Goal: Task Accomplishment & Management: Use online tool/utility

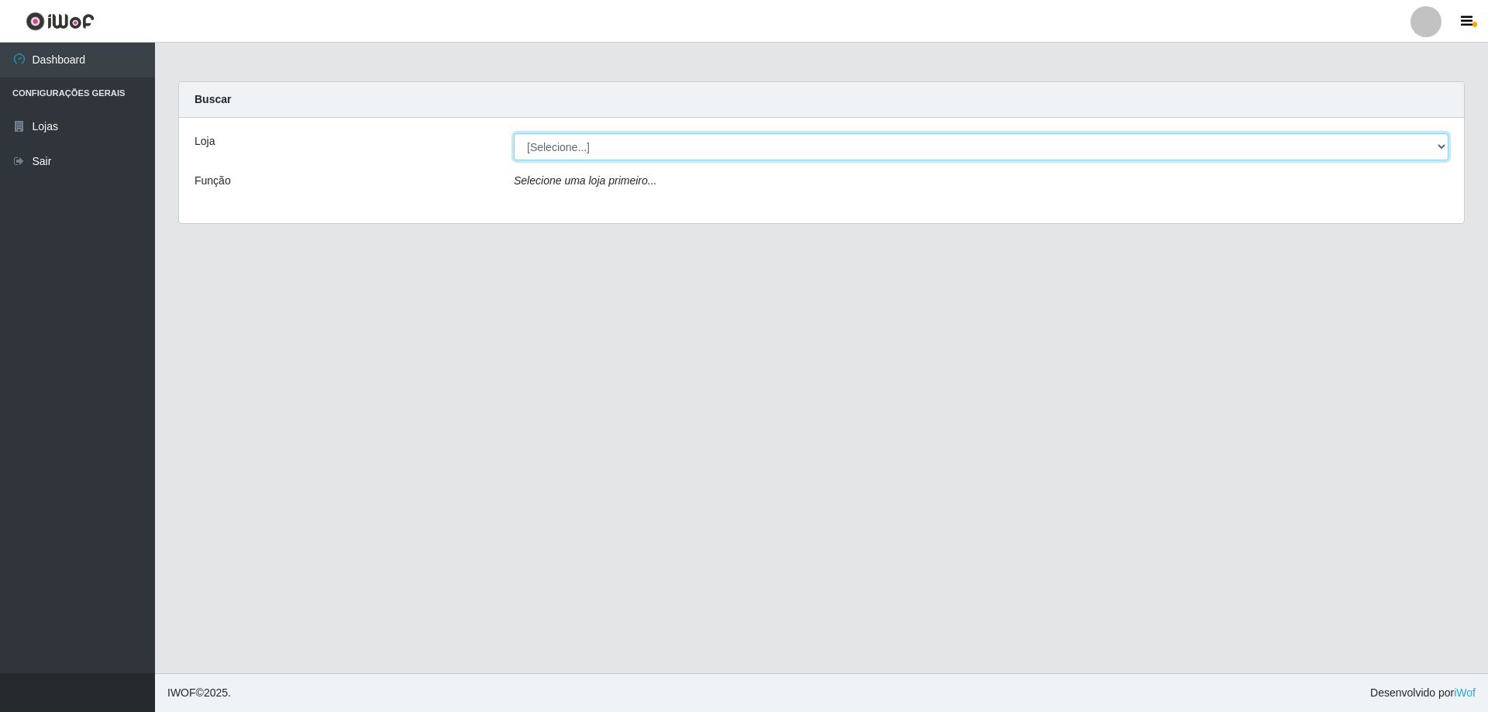
click at [570, 150] on select "[Selecione...] Atacado Vem - [STREET_ADDRESS]" at bounding box center [981, 146] width 935 height 27
select select "461"
click at [514, 133] on select "[Selecione...] Atacado Vem - [STREET_ADDRESS]" at bounding box center [981, 146] width 935 height 27
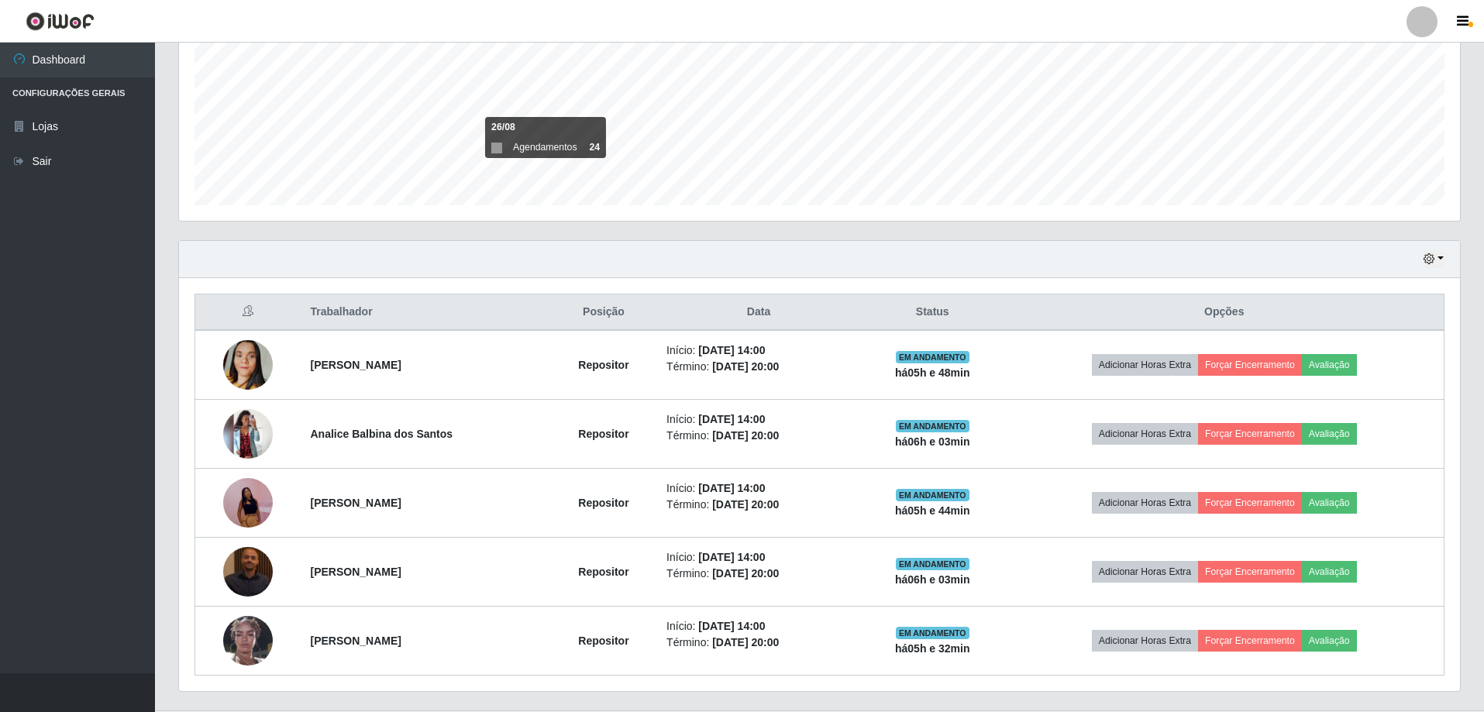
scroll to position [386, 0]
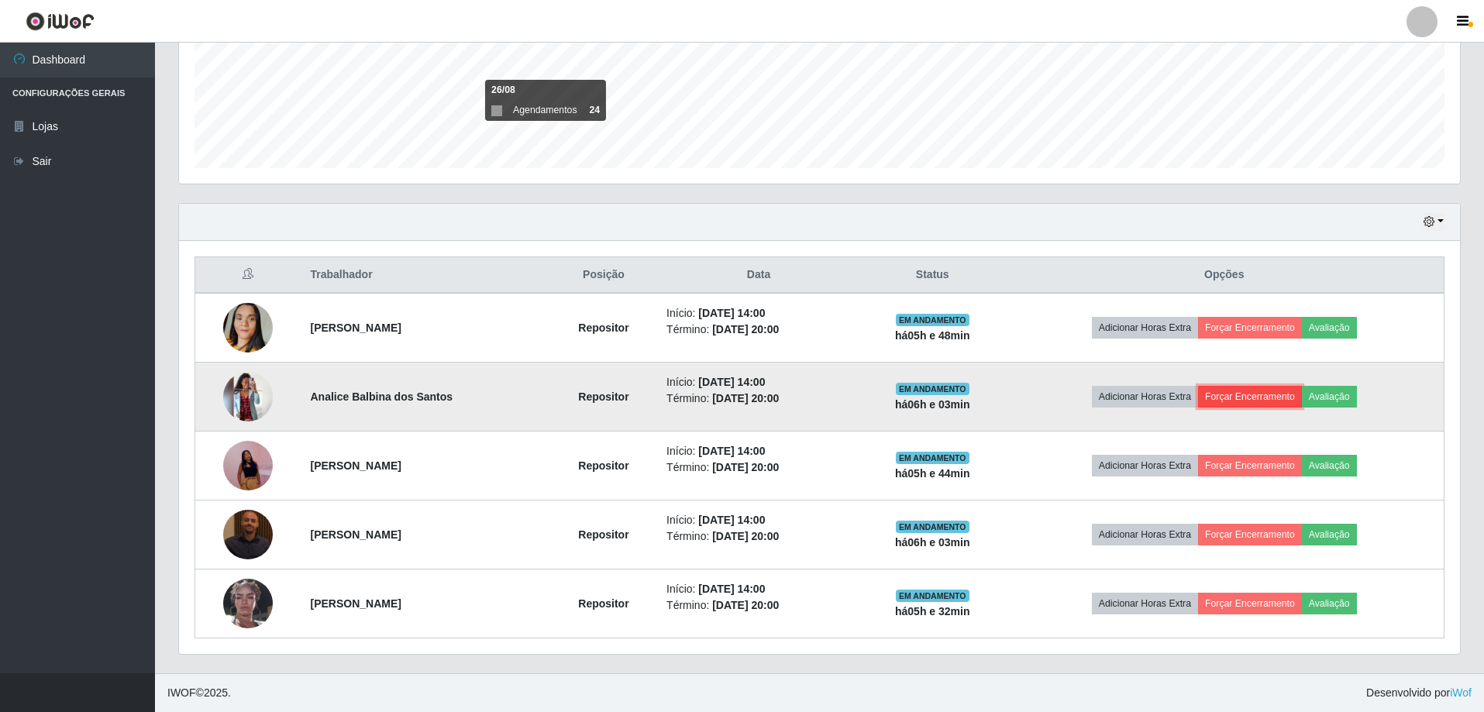
click at [1271, 393] on button "Forçar Encerramento" at bounding box center [1250, 397] width 104 height 22
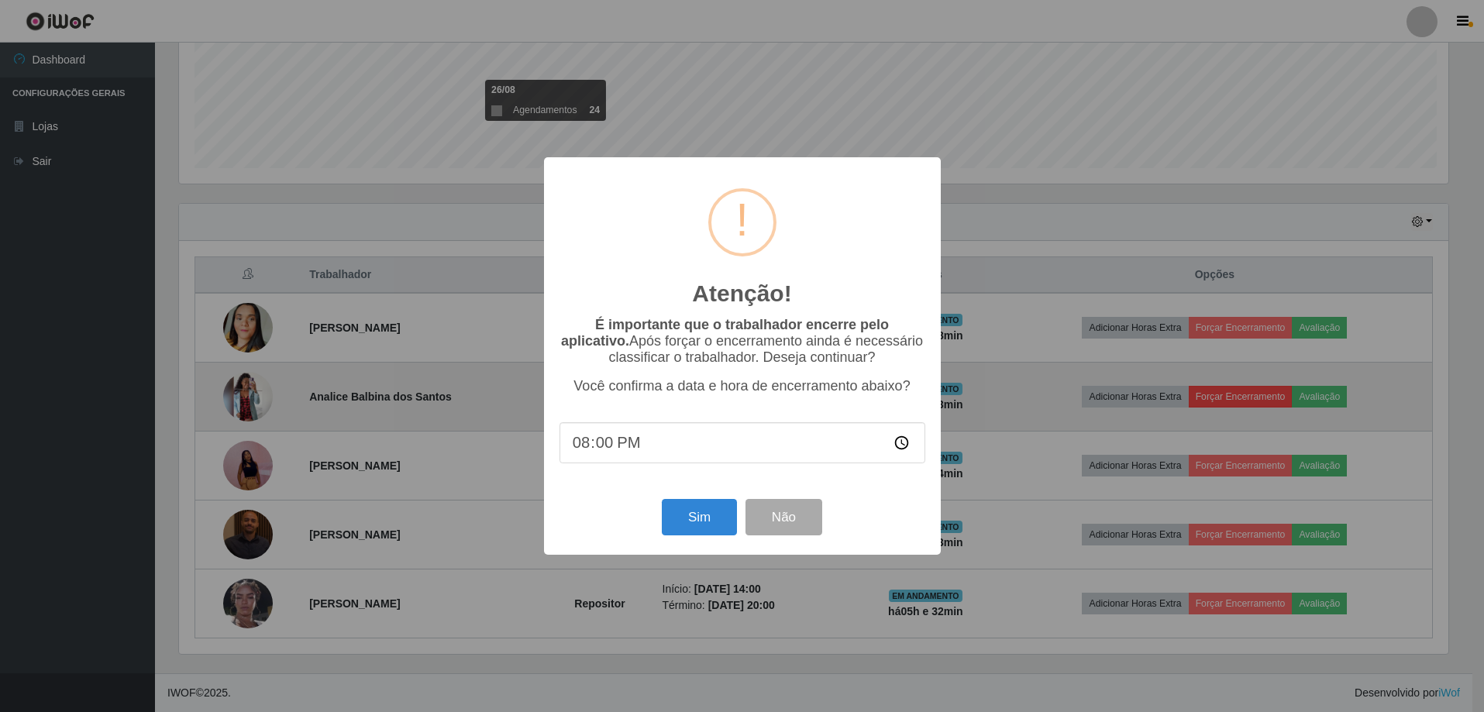
scroll to position [322, 1273]
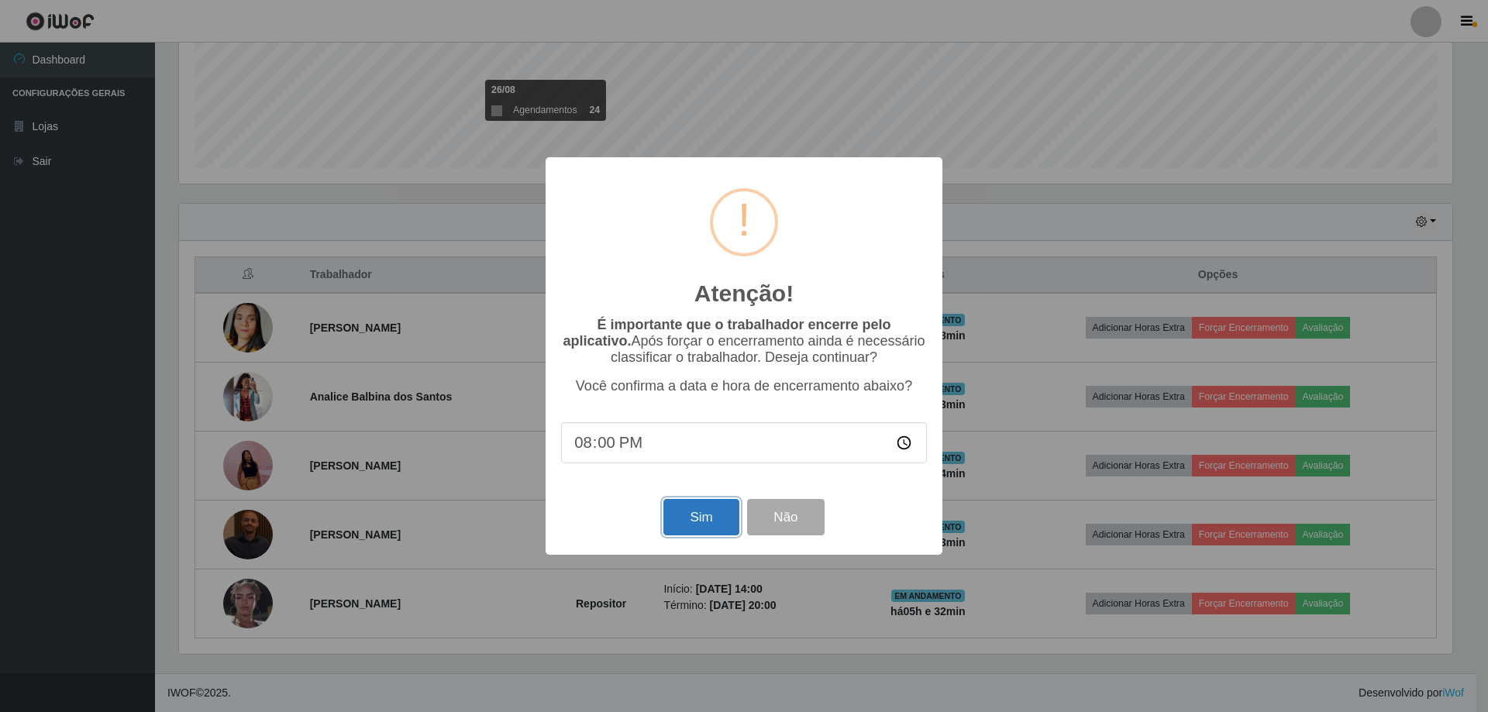
click at [716, 522] on button "Sim" at bounding box center [700, 517] width 75 height 36
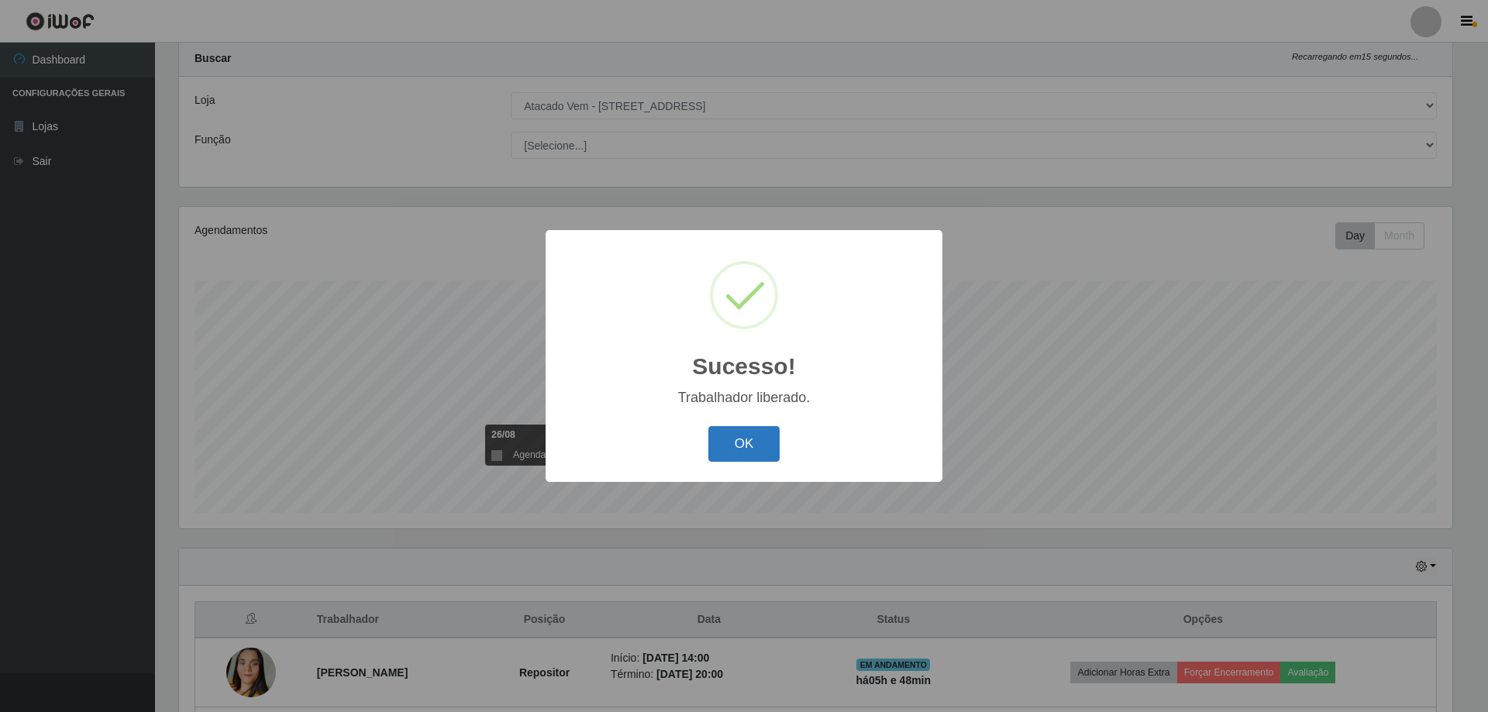
click at [739, 436] on button "OK" at bounding box center [744, 444] width 72 height 36
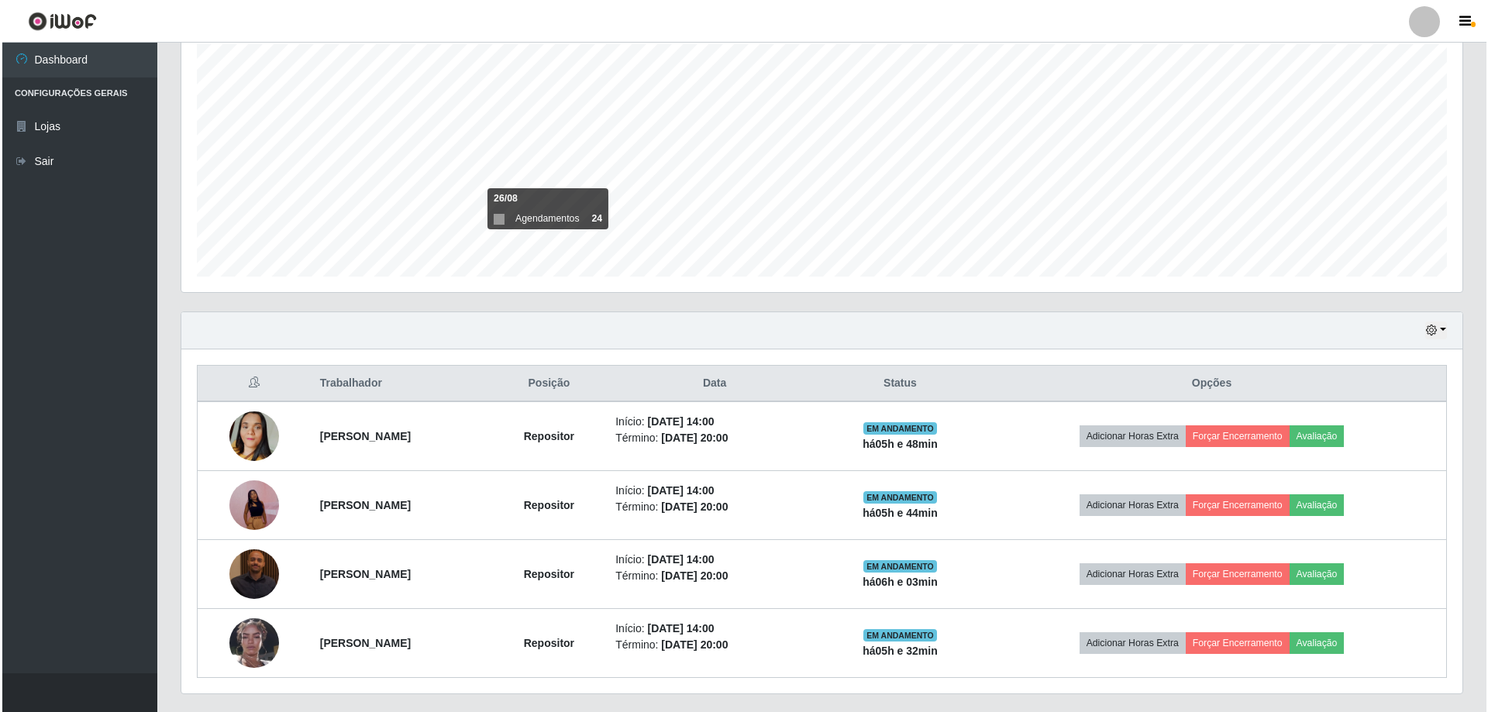
scroll to position [317, 0]
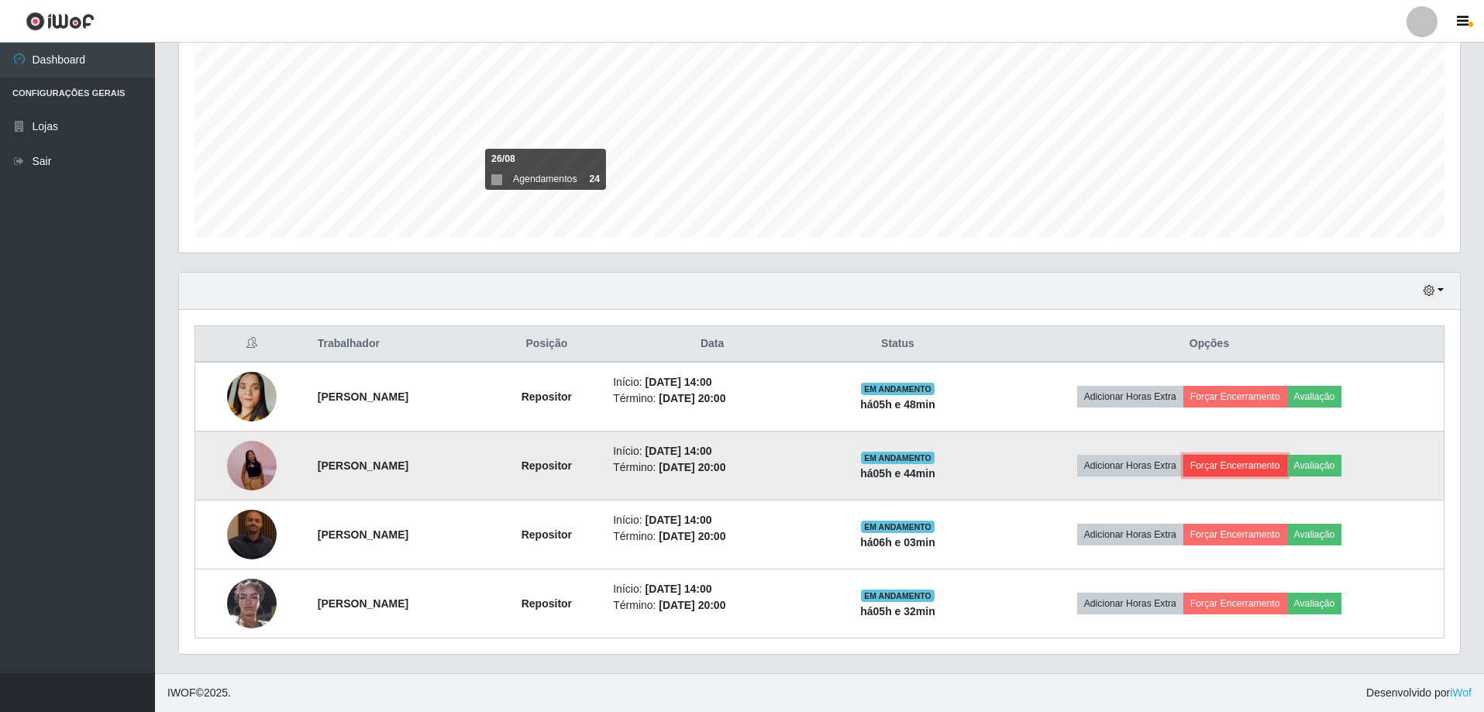
click at [1237, 468] on button "Forçar Encerramento" at bounding box center [1235, 466] width 104 height 22
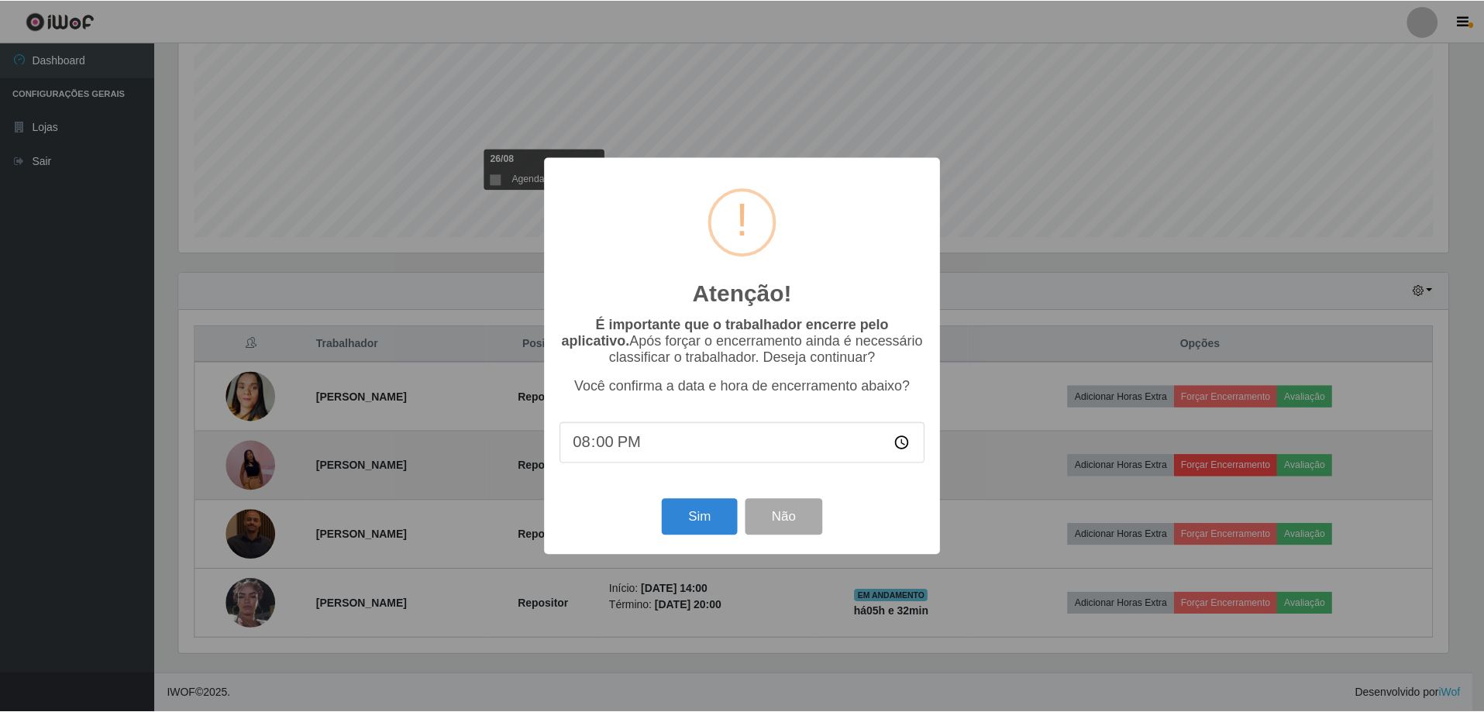
scroll to position [322, 1273]
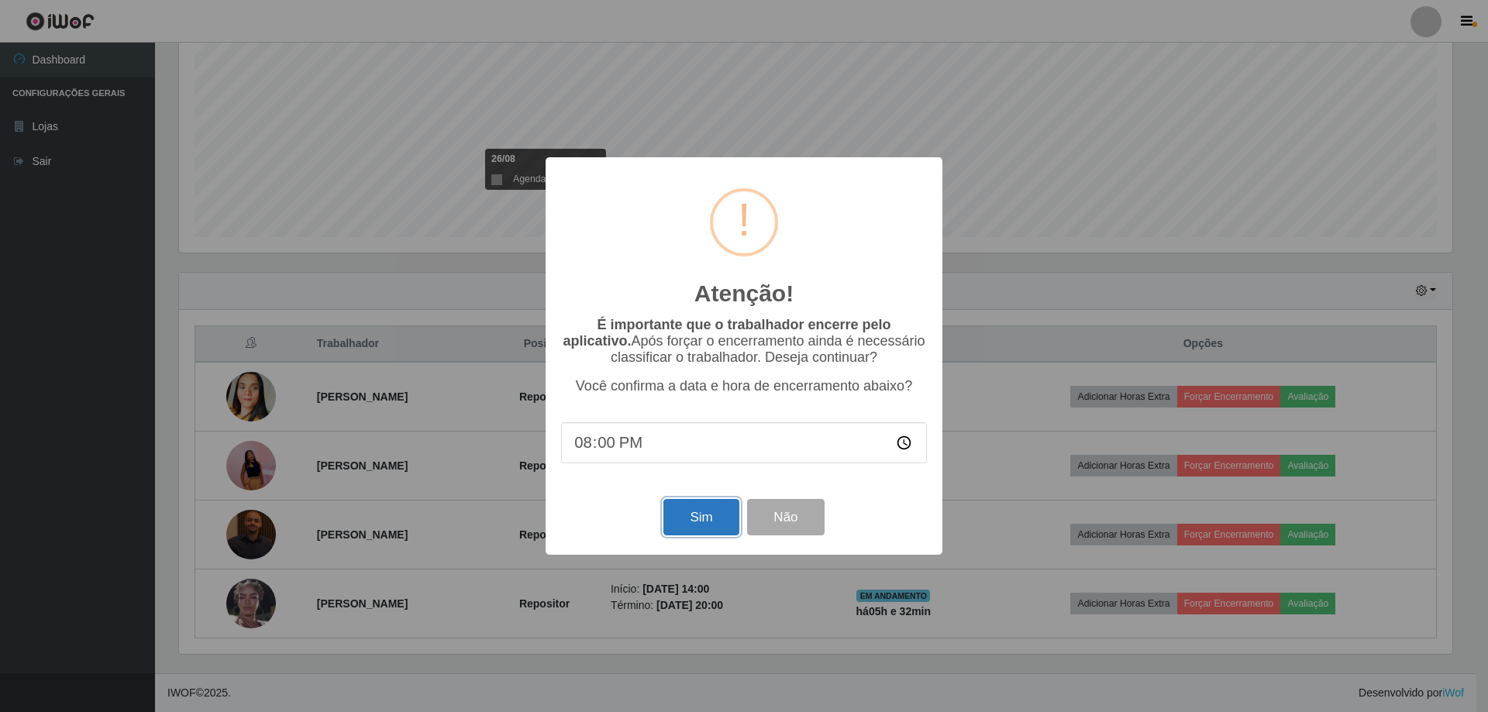
click at [694, 517] on button "Sim" at bounding box center [700, 517] width 75 height 36
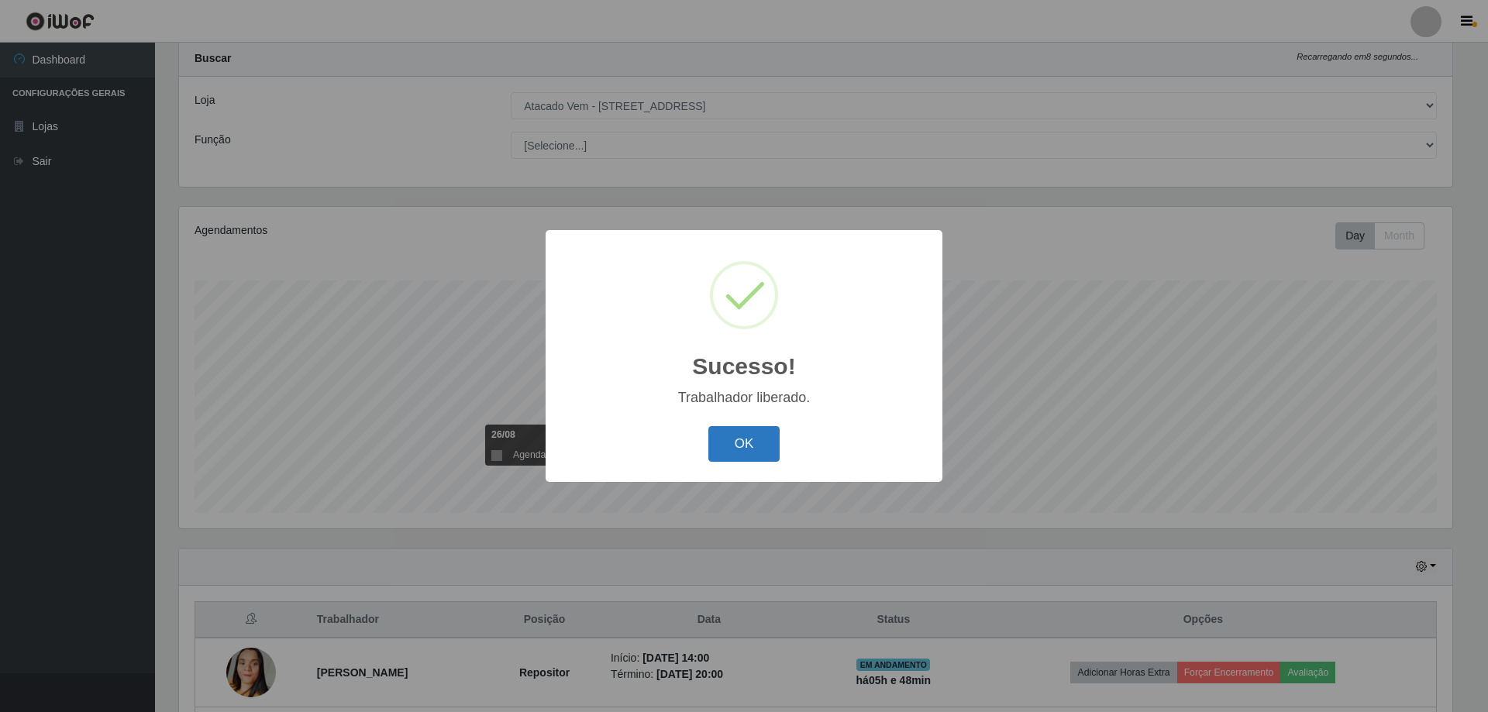
click at [751, 459] on button "OK" at bounding box center [744, 444] width 72 height 36
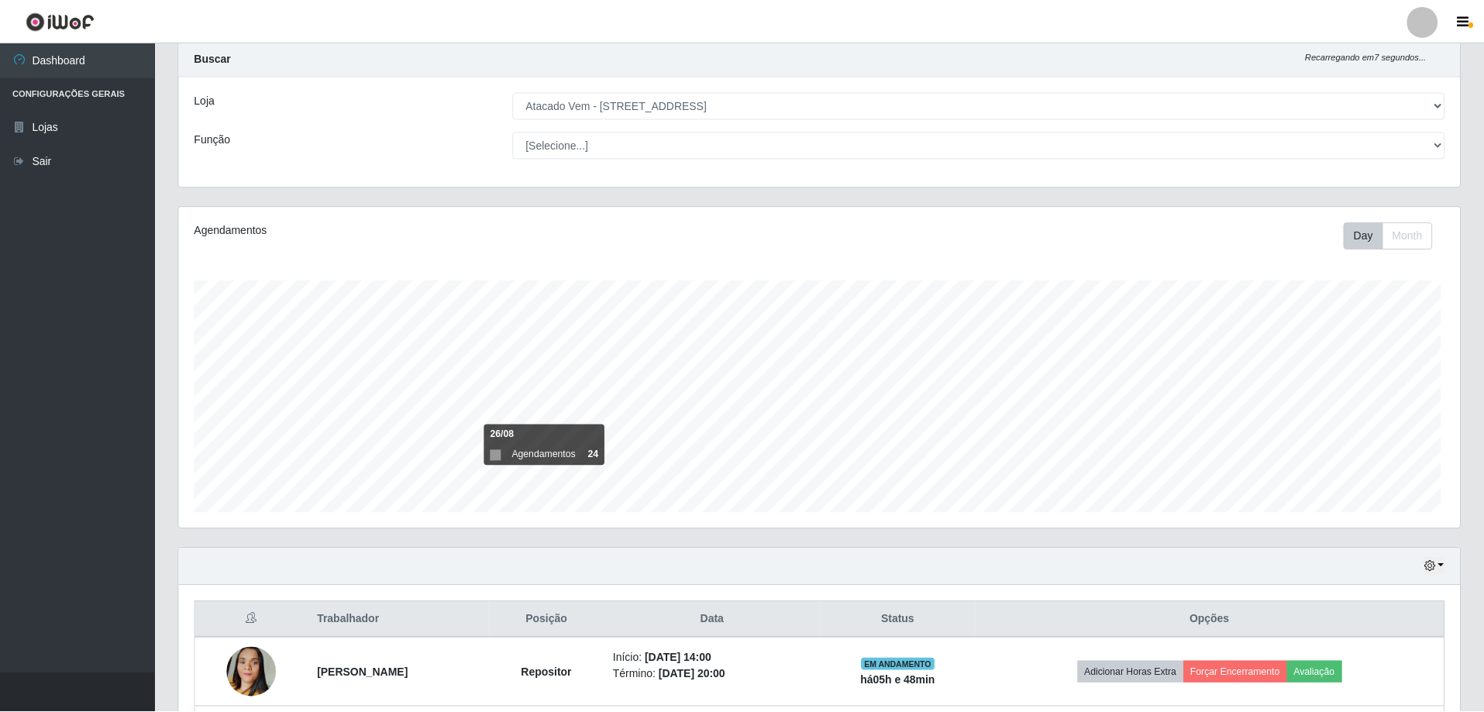
scroll to position [322, 1281]
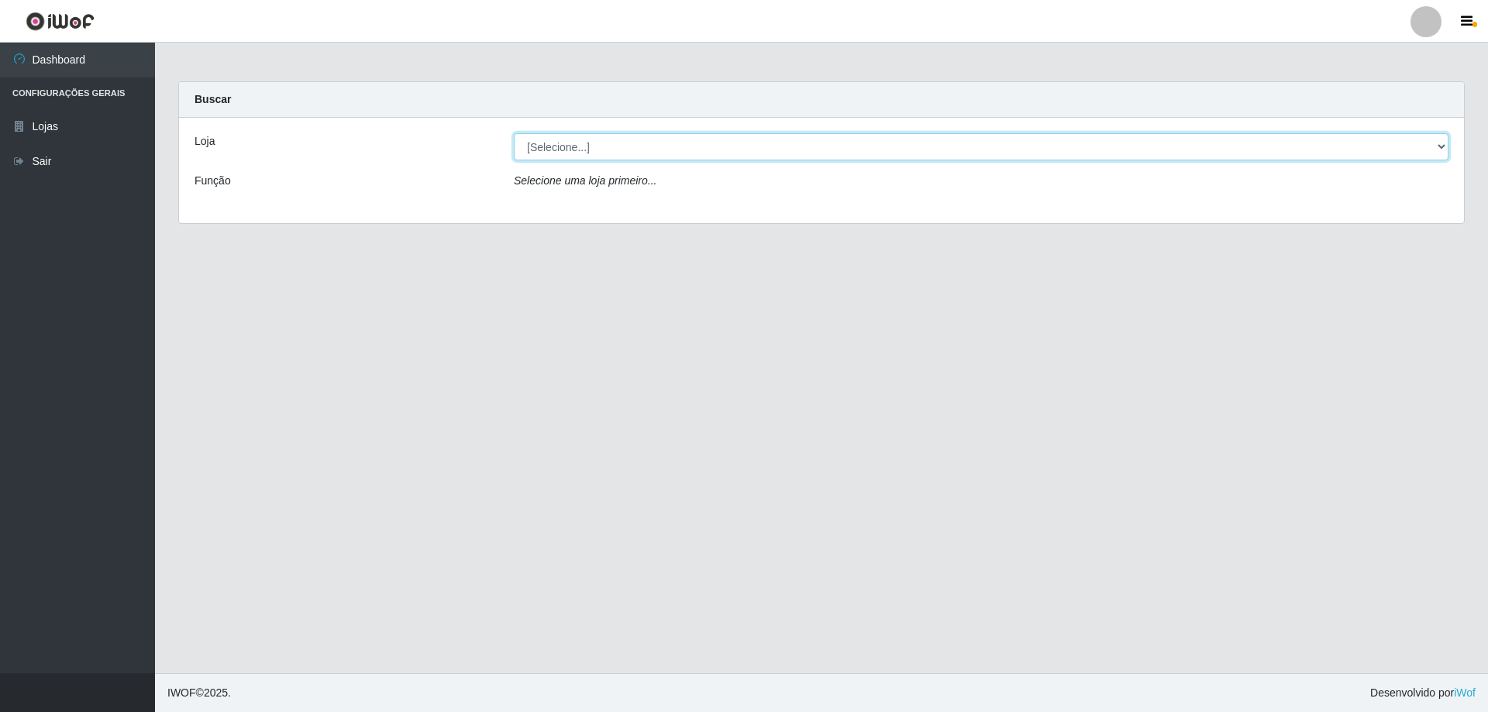
click at [1443, 150] on select "[Selecione...] Atacado Vem - [STREET_ADDRESS]" at bounding box center [981, 146] width 935 height 27
select select "461"
click at [514, 133] on select "[Selecione...] Atacado Vem - [STREET_ADDRESS]" at bounding box center [981, 146] width 935 height 27
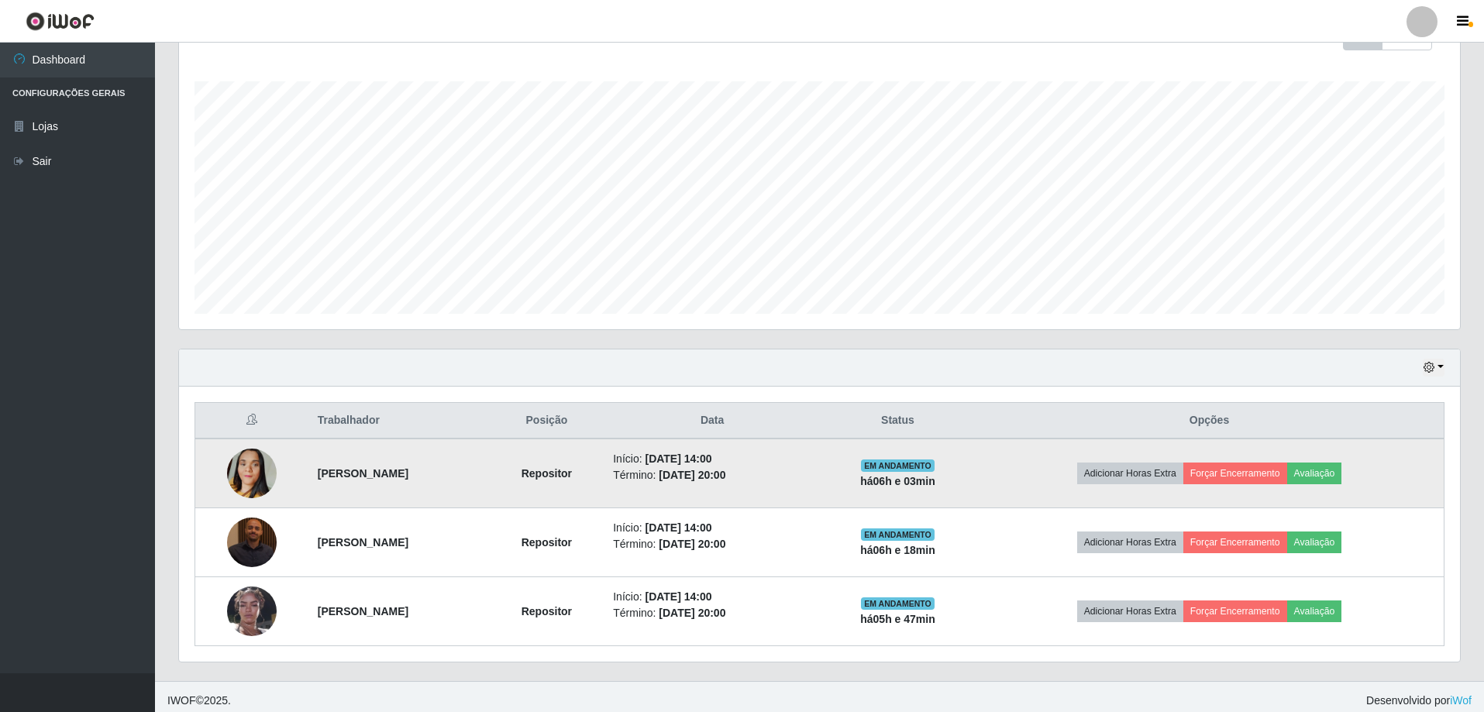
scroll to position [248, 0]
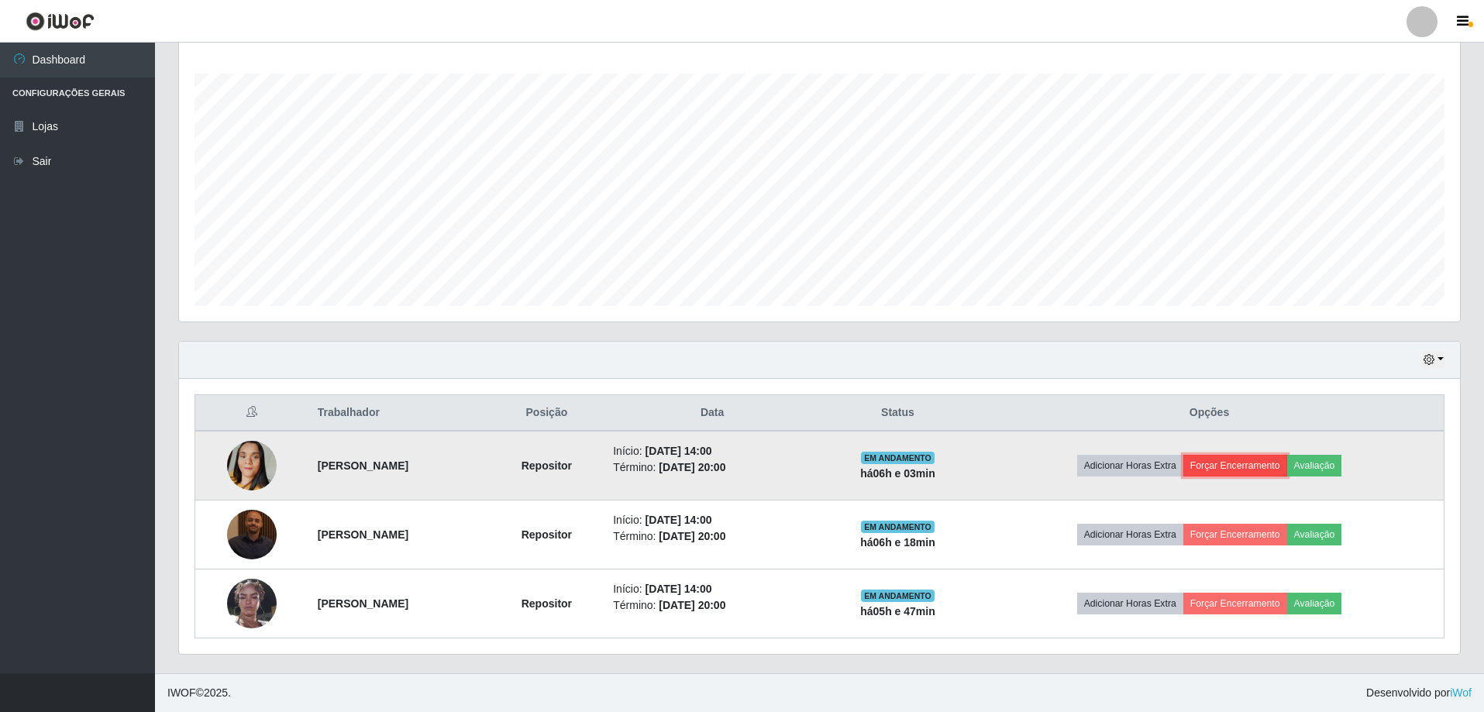
click at [1262, 462] on button "Forçar Encerramento" at bounding box center [1235, 466] width 104 height 22
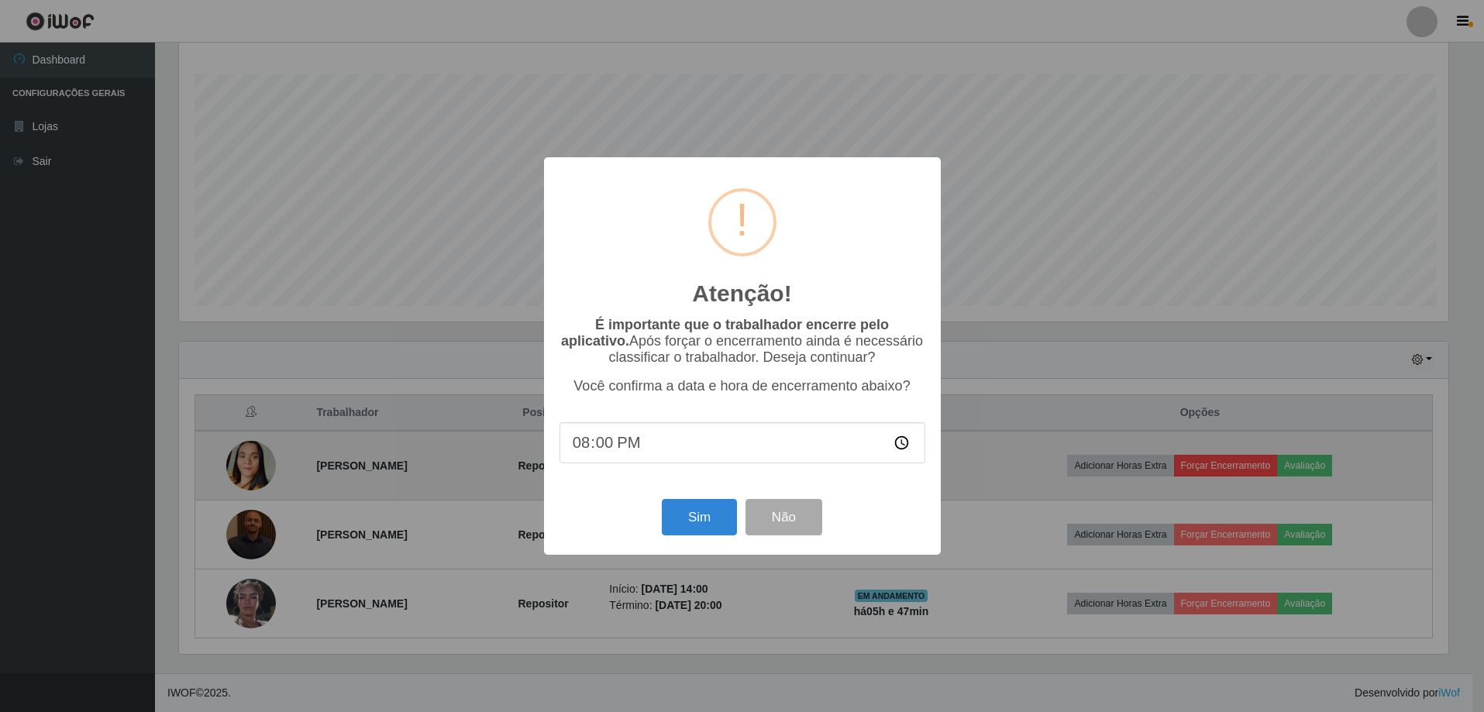
scroll to position [322, 1273]
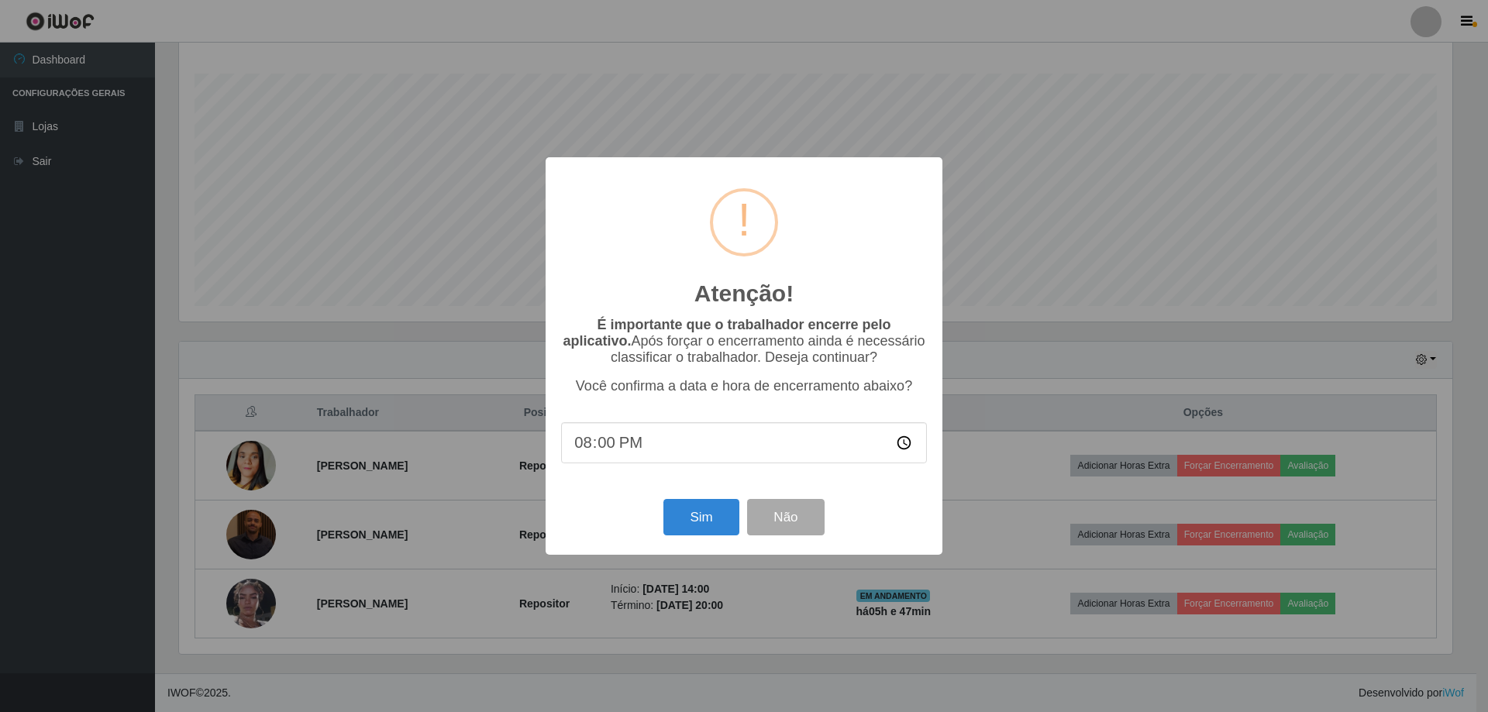
click at [1091, 268] on div "Atenção! × É importante que o trabalhador encerre pelo aplicativo. Após forçar …" at bounding box center [744, 356] width 1488 height 712
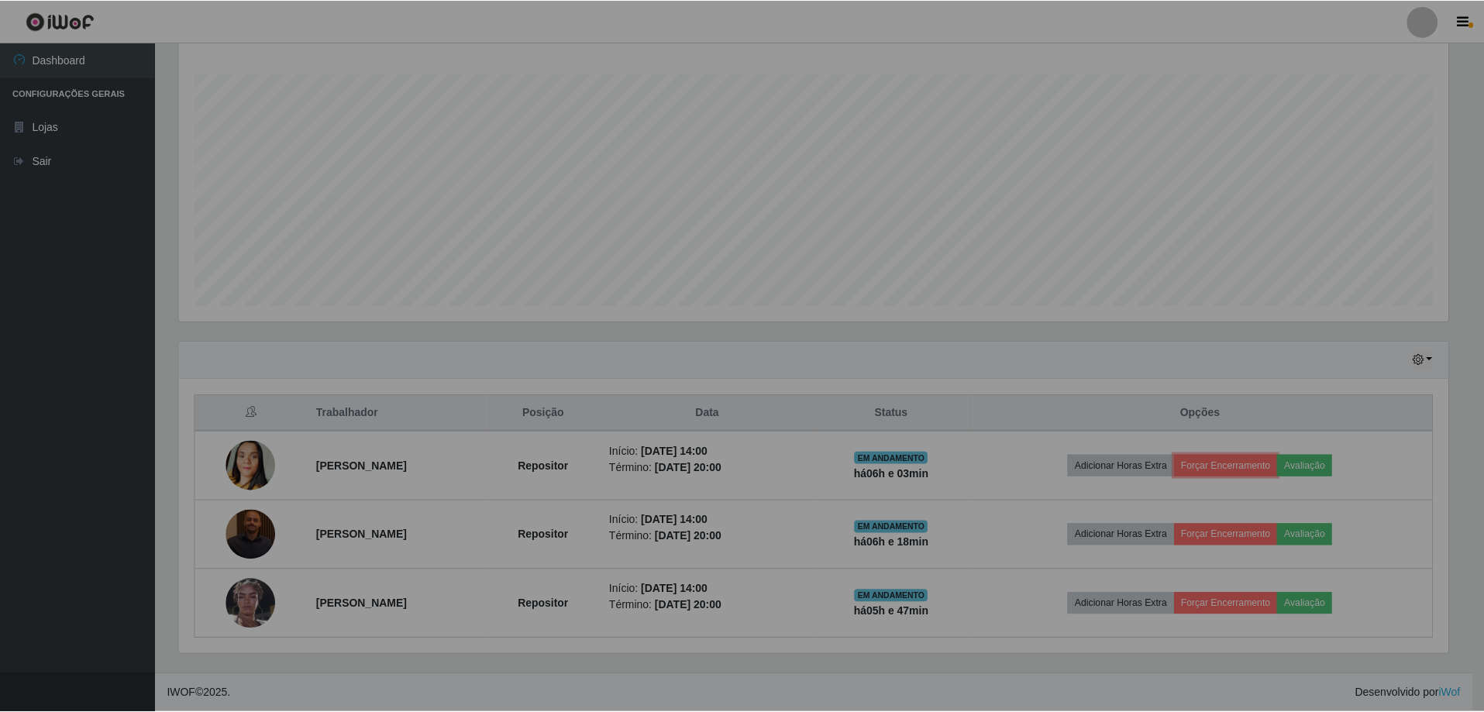
scroll to position [322, 1281]
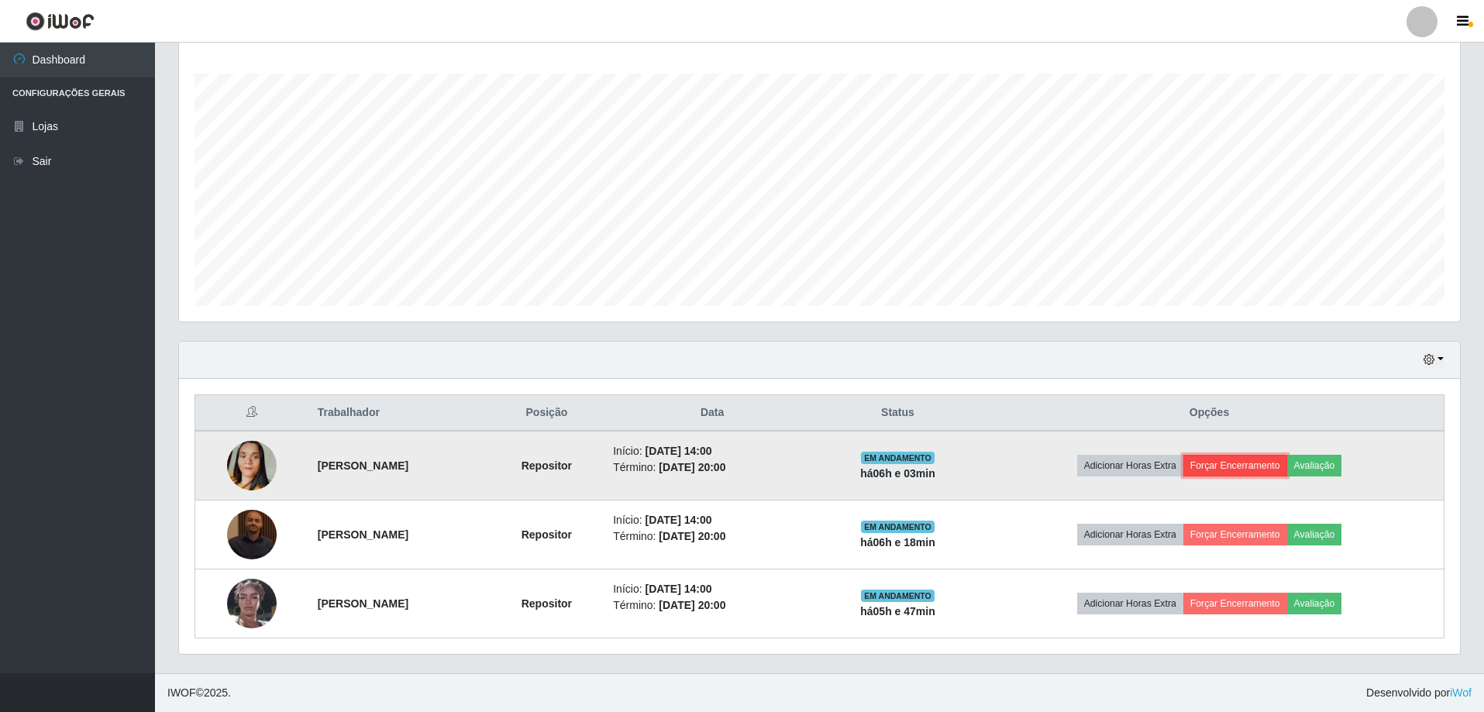
click at [1267, 463] on button "Forçar Encerramento" at bounding box center [1235, 466] width 104 height 22
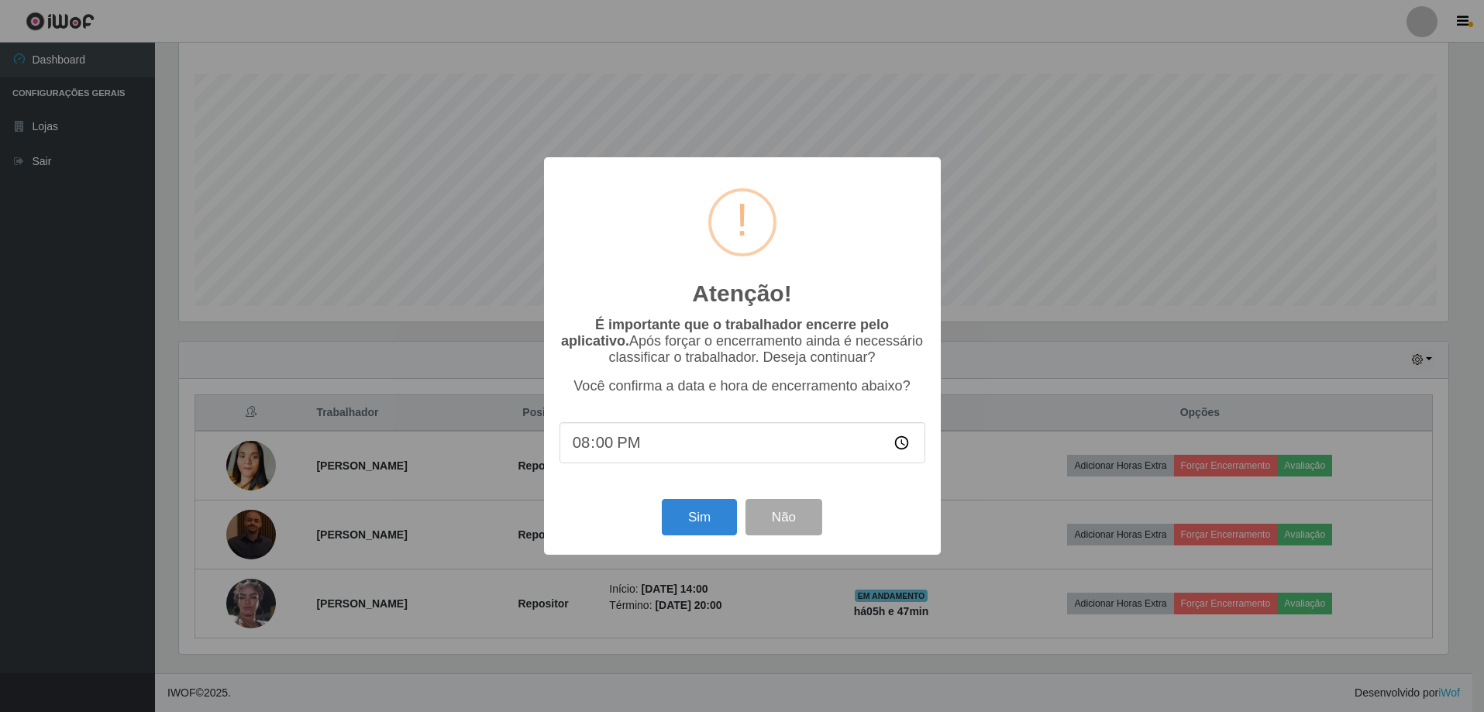
scroll to position [322, 1273]
click at [905, 448] on input "20:00" at bounding box center [744, 442] width 366 height 41
type input "20:15"
click at [708, 521] on button "Sim" at bounding box center [700, 517] width 75 height 36
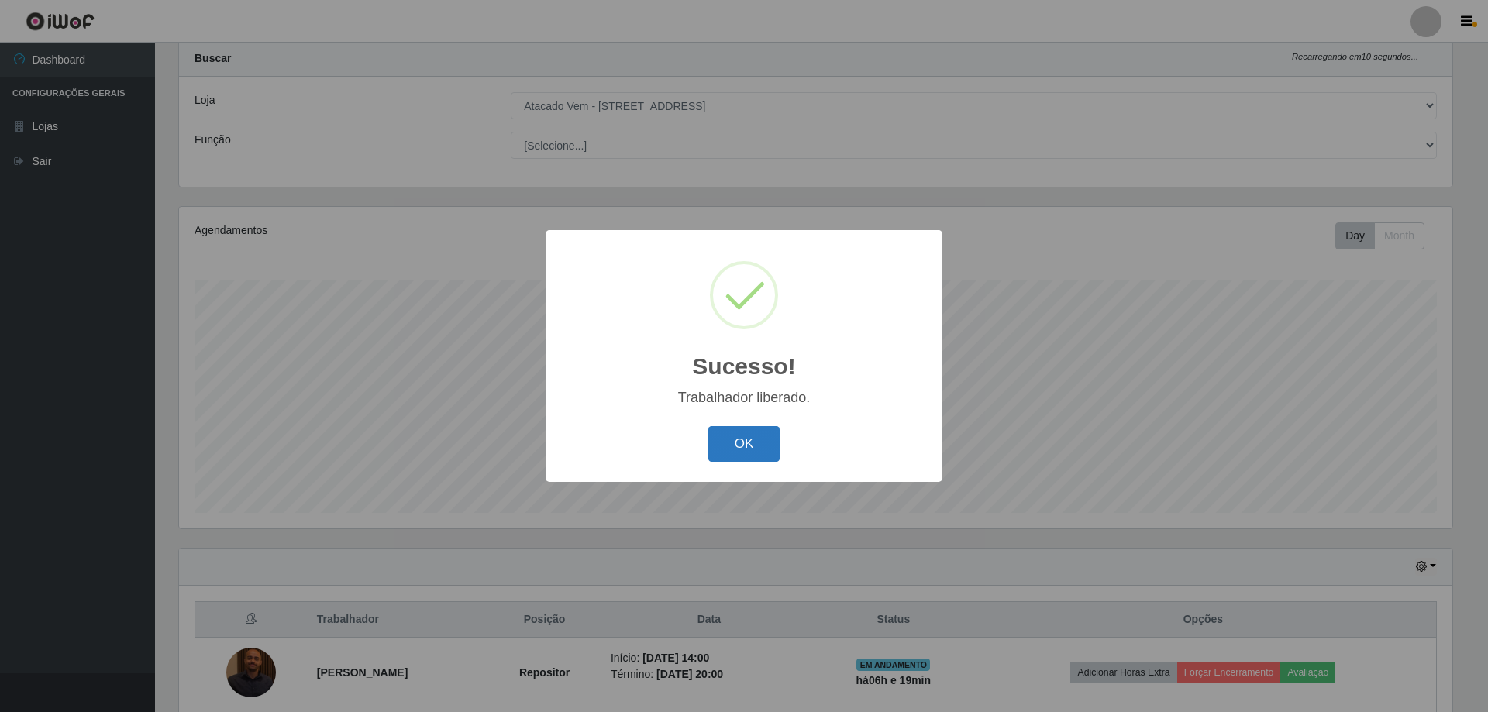
click at [749, 444] on button "OK" at bounding box center [744, 444] width 72 height 36
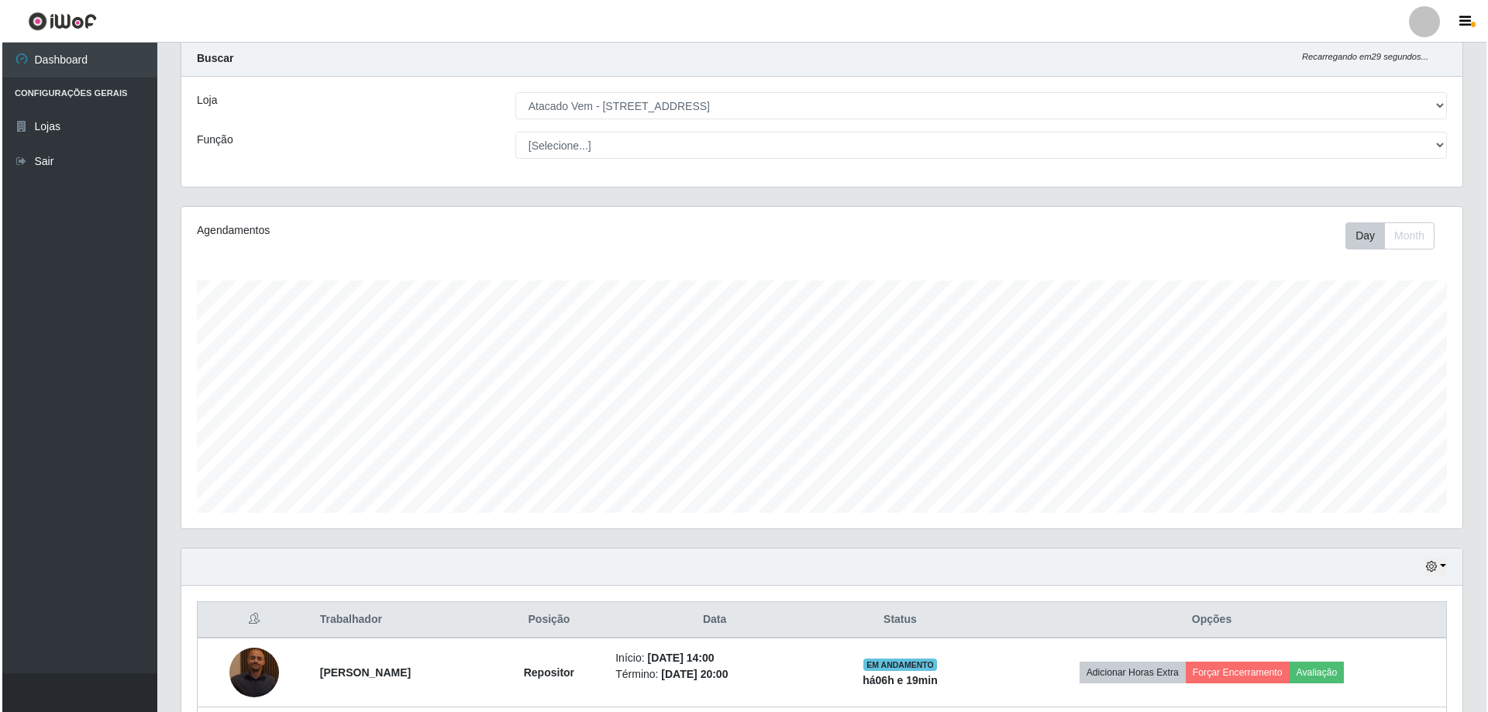
scroll to position [179, 0]
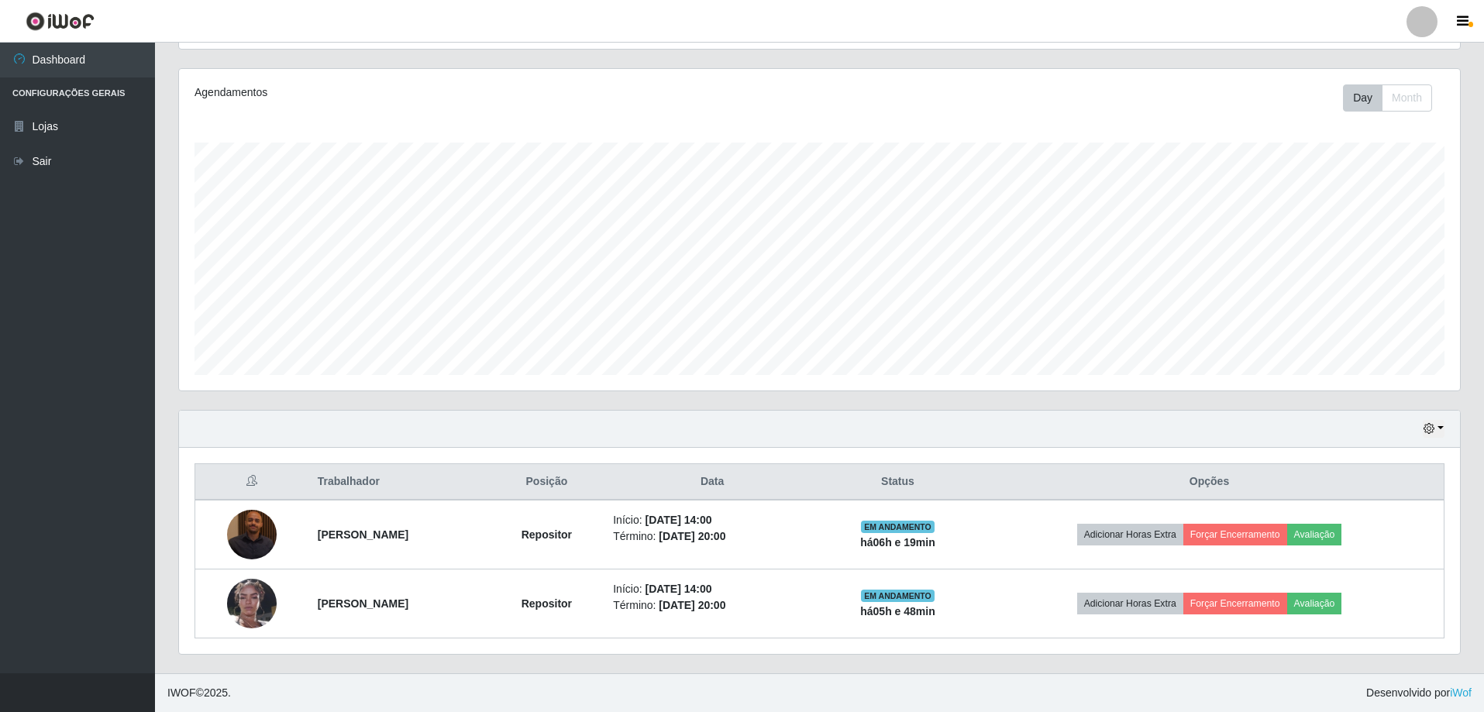
drag, startPoint x: 1213, startPoint y: 542, endPoint x: 1306, endPoint y: 457, distance: 125.6
click at [1306, 457] on div "Trabalhador Posição Data Status Opções Brendo Ventura da Cruz Repositor Início:…" at bounding box center [819, 551] width 1281 height 206
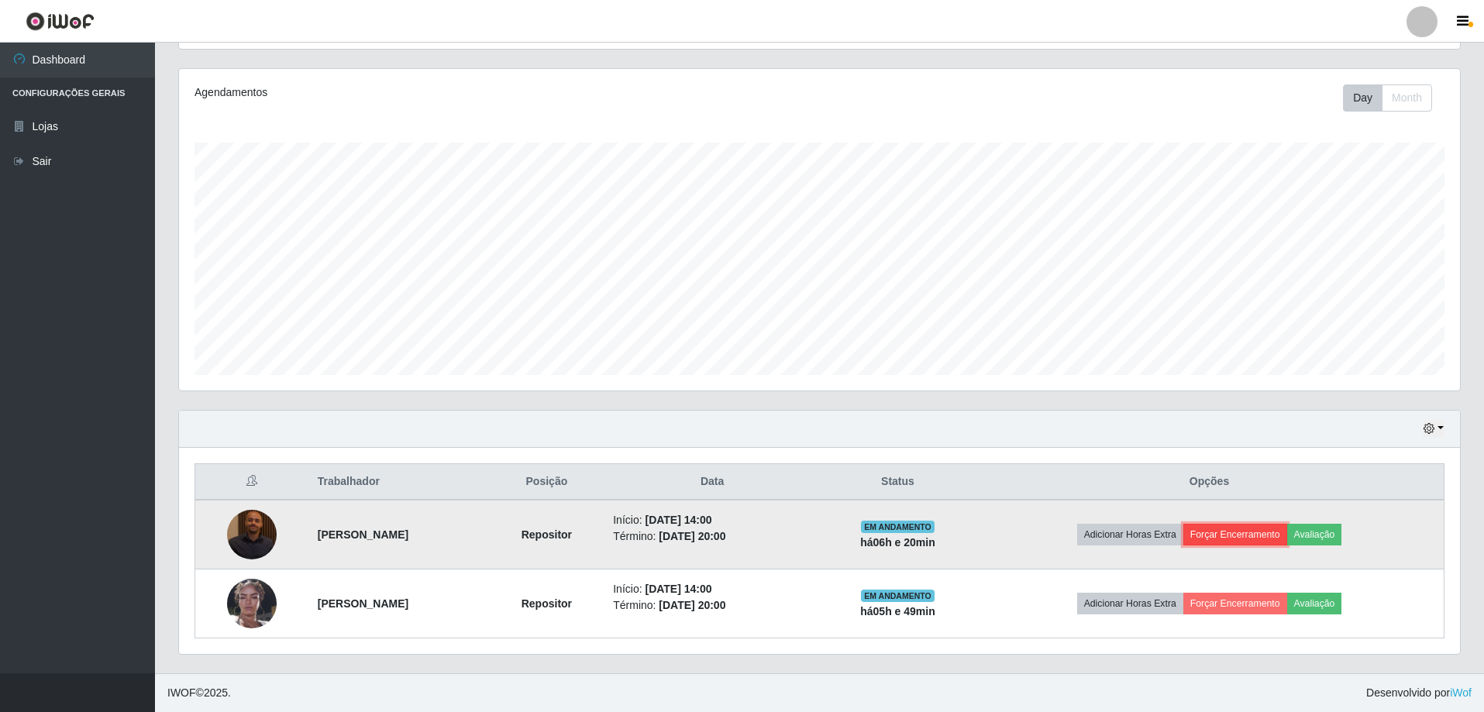
click at [1273, 540] on button "Forçar Encerramento" at bounding box center [1235, 535] width 104 height 22
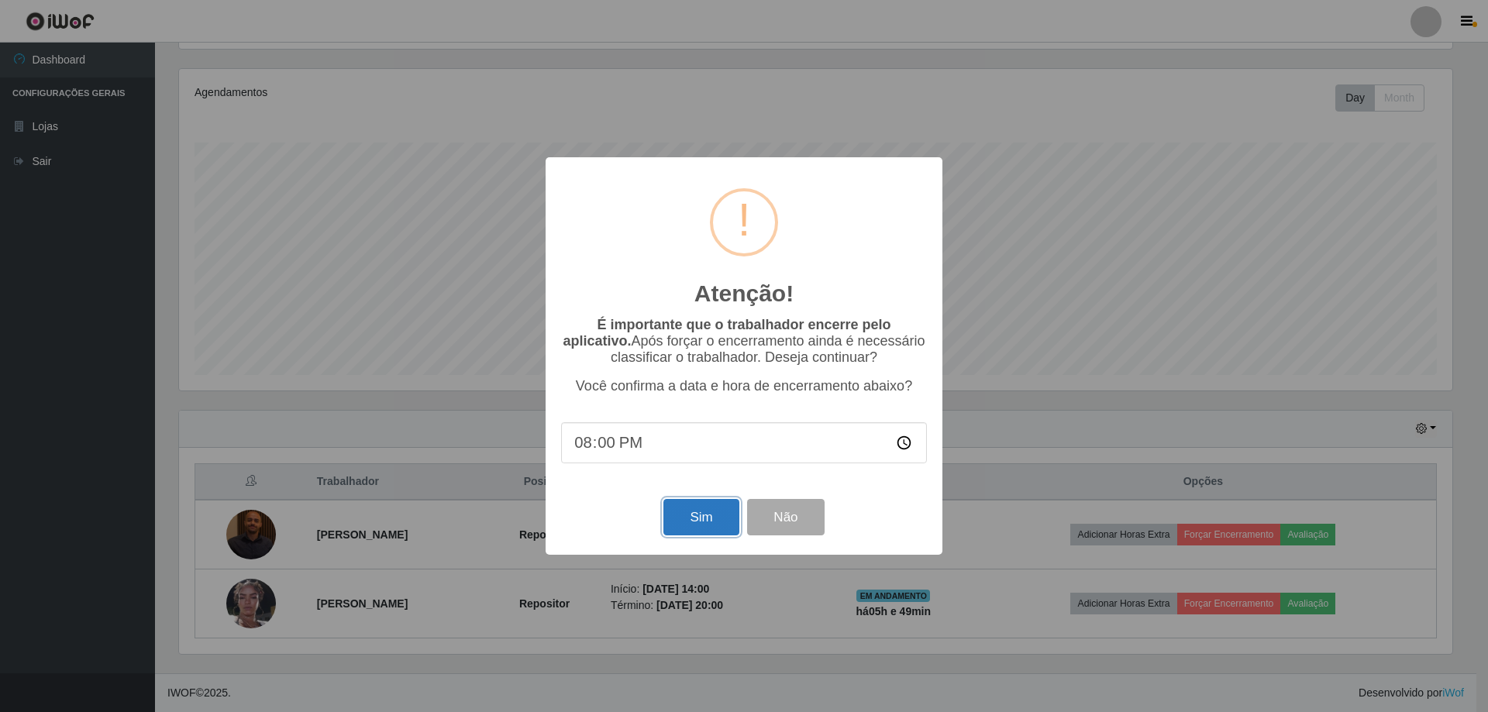
click at [722, 518] on button "Sim" at bounding box center [700, 517] width 75 height 36
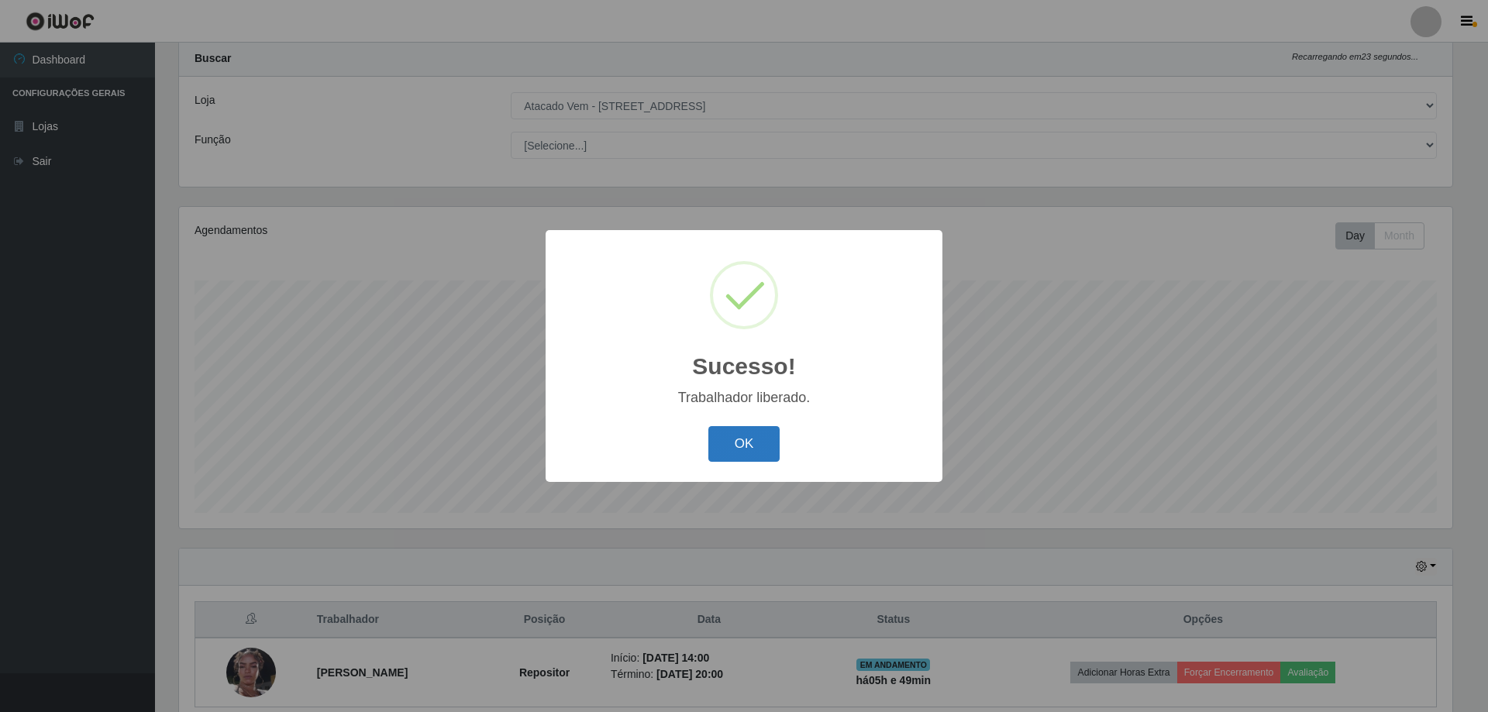
click at [734, 446] on button "OK" at bounding box center [744, 444] width 72 height 36
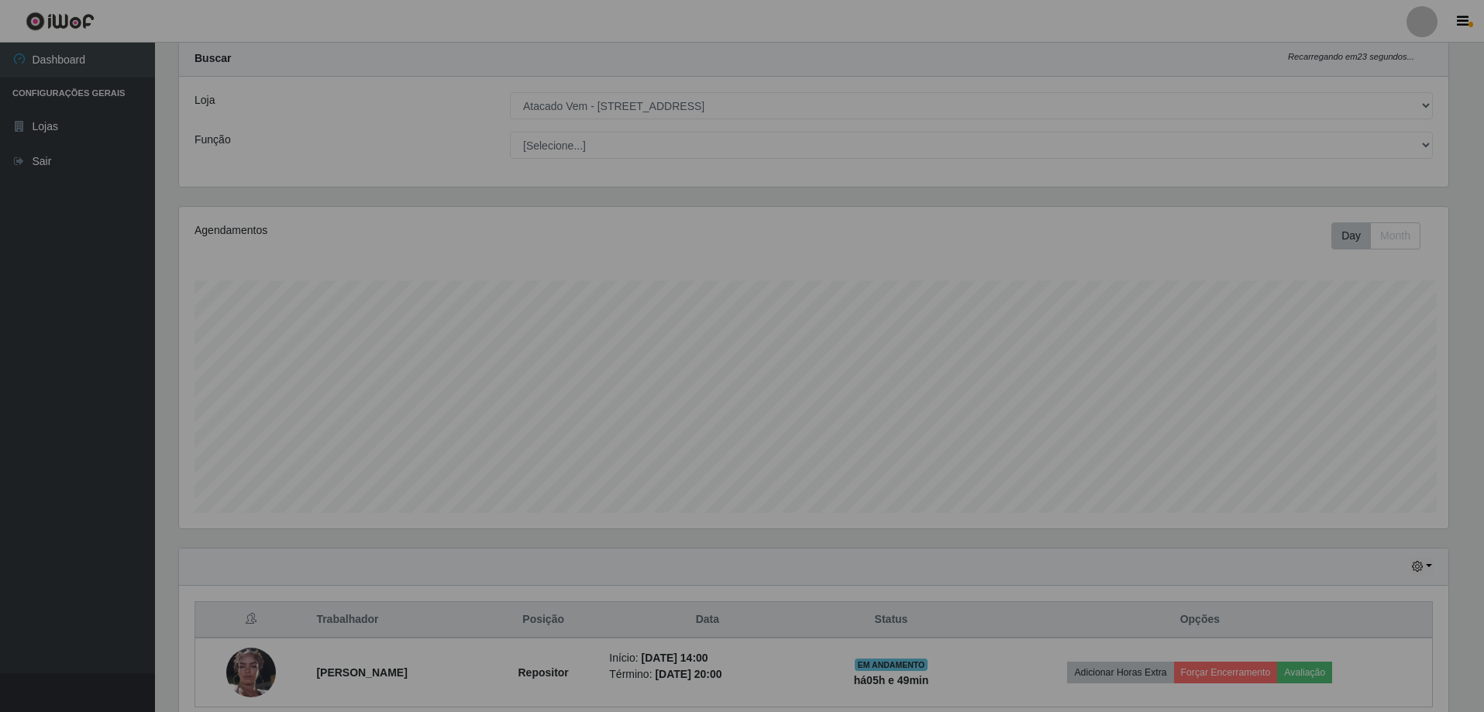
scroll to position [322, 1281]
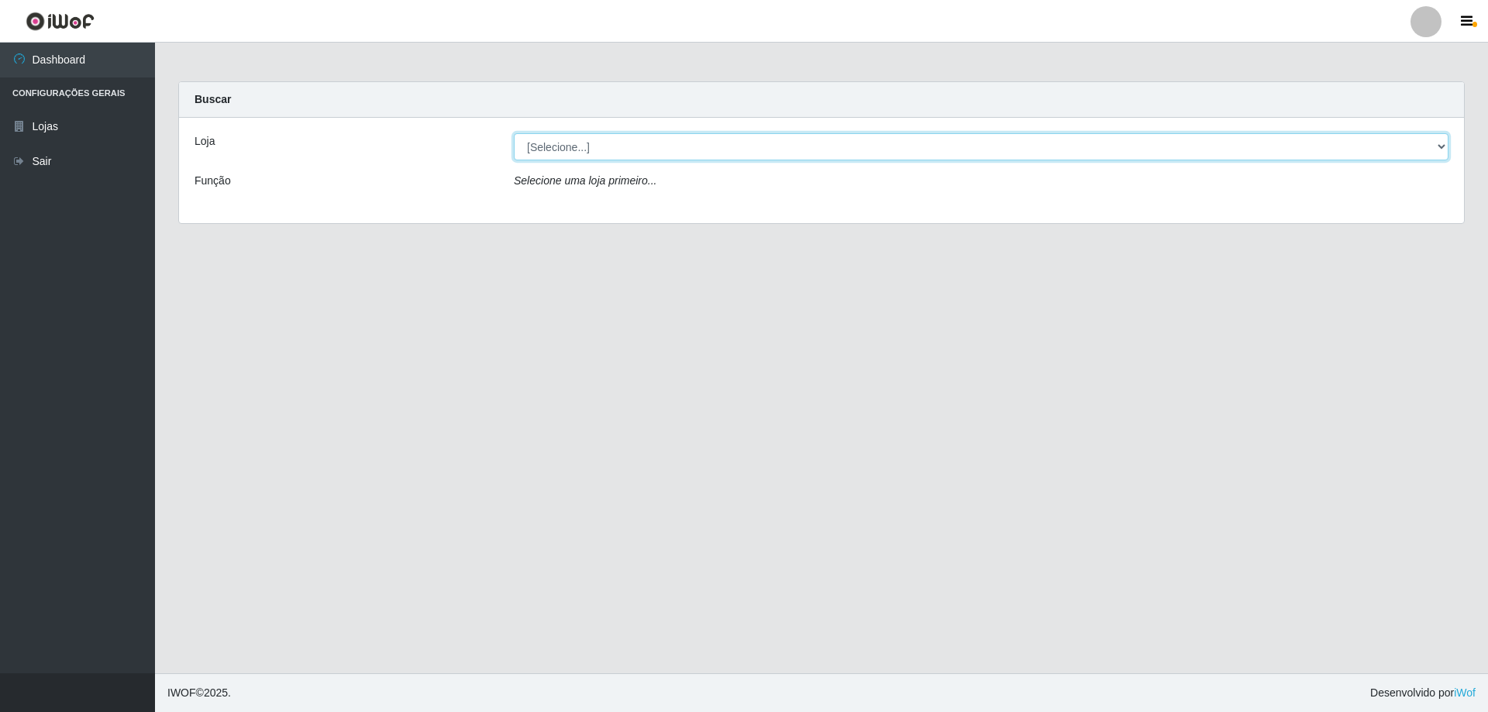
click at [1435, 150] on select "[Selecione...] Atacado Vem - [STREET_ADDRESS]" at bounding box center [981, 146] width 935 height 27
select select "461"
click at [514, 133] on select "[Selecione...] Atacado Vem - [STREET_ADDRESS]" at bounding box center [981, 146] width 935 height 27
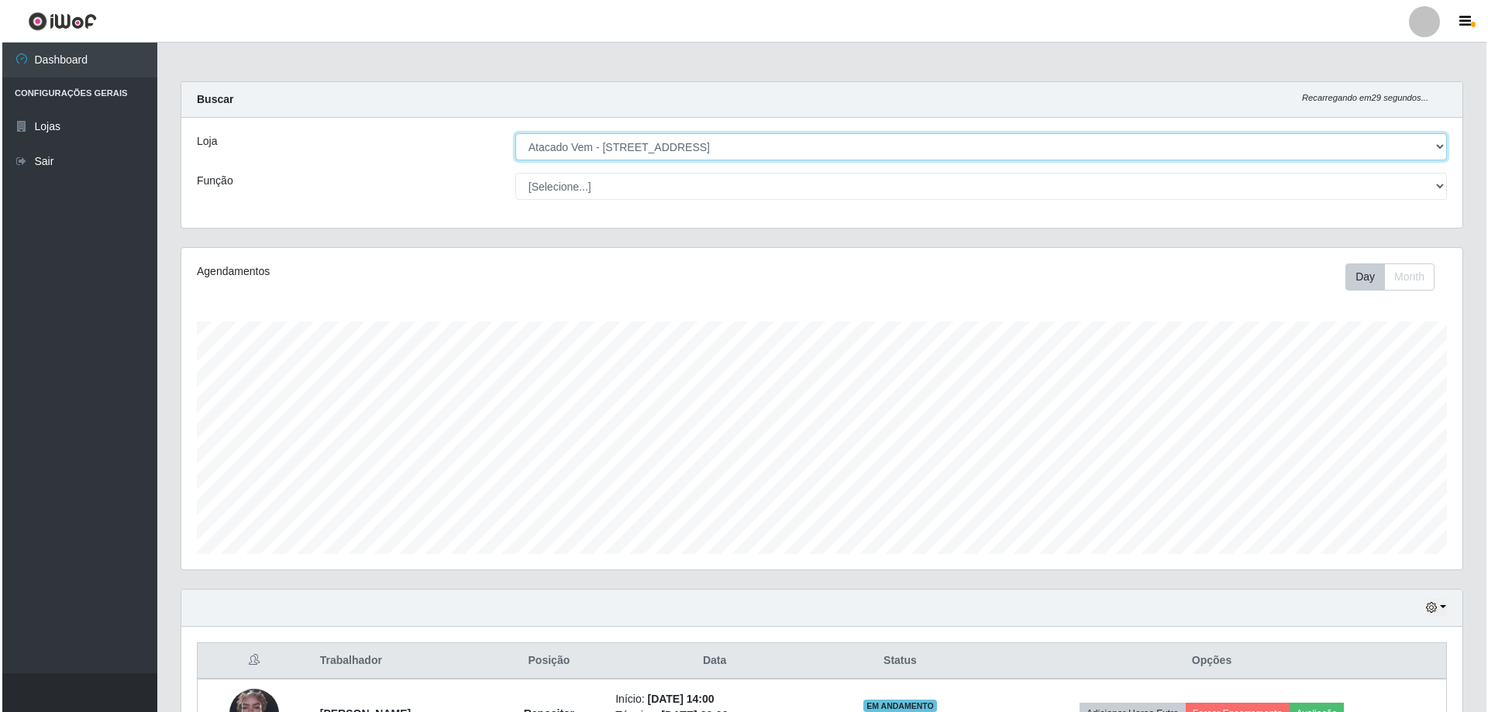
scroll to position [110, 0]
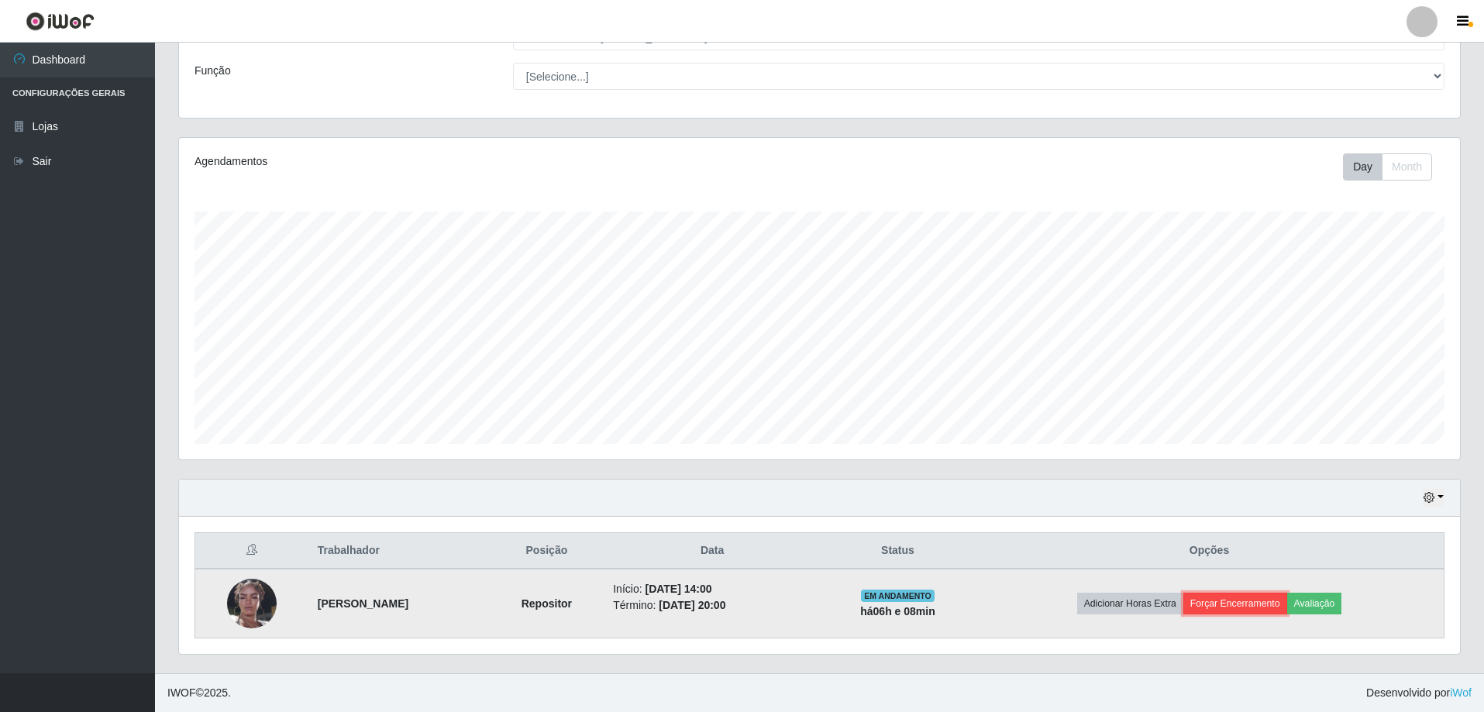
click at [1242, 603] on button "Forçar Encerramento" at bounding box center [1235, 604] width 104 height 22
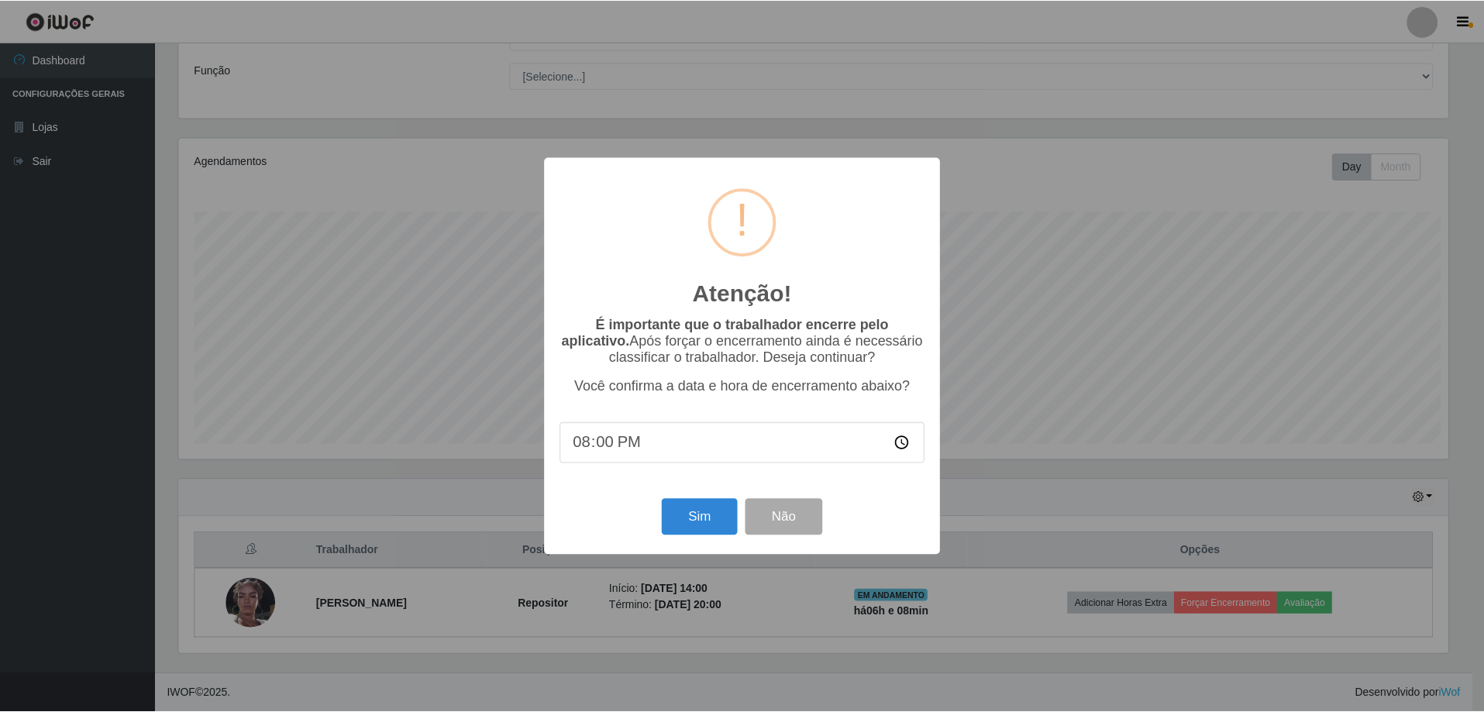
scroll to position [322, 1273]
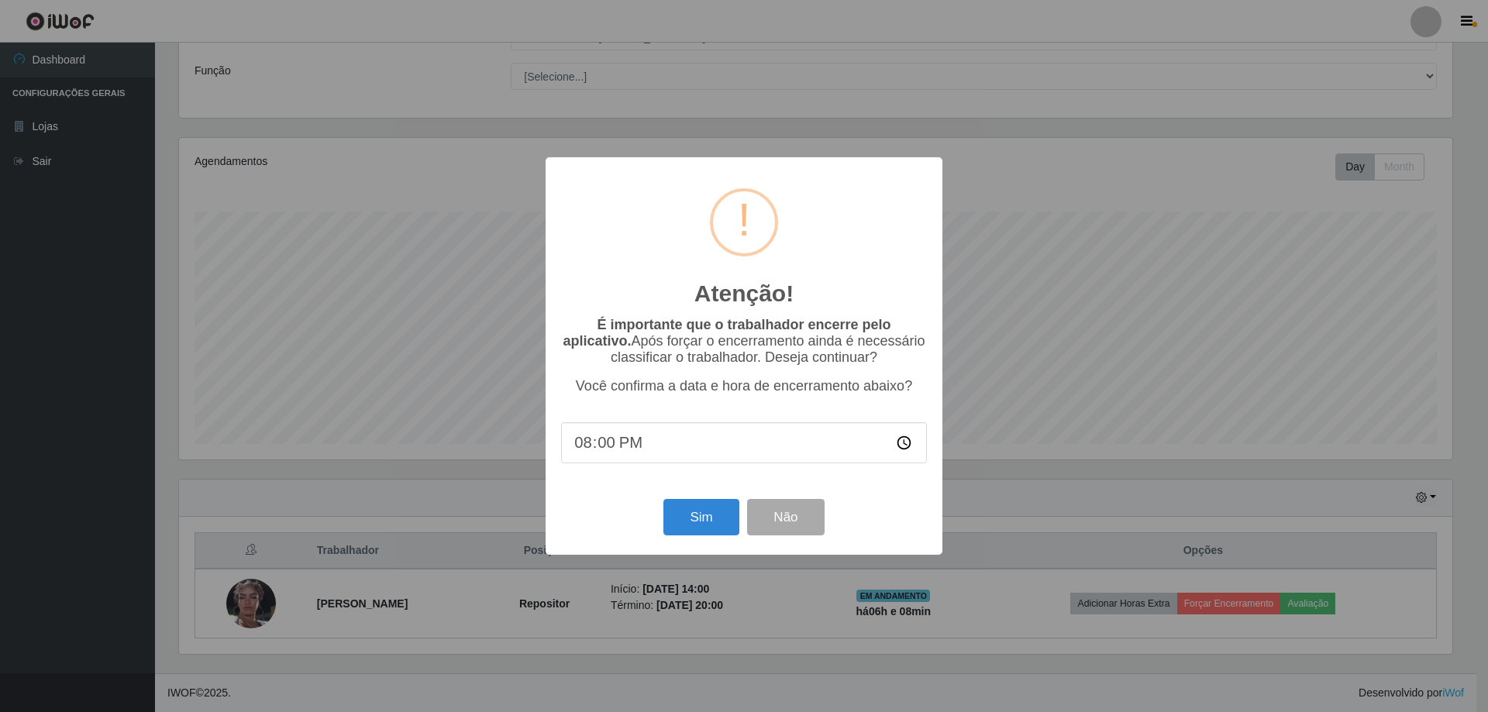
click at [624, 446] on input "20:00" at bounding box center [744, 442] width 366 height 41
click at [598, 453] on input "20:00" at bounding box center [744, 442] width 366 height 41
type input "20:31"
click at [701, 522] on button "Sim" at bounding box center [700, 517] width 75 height 36
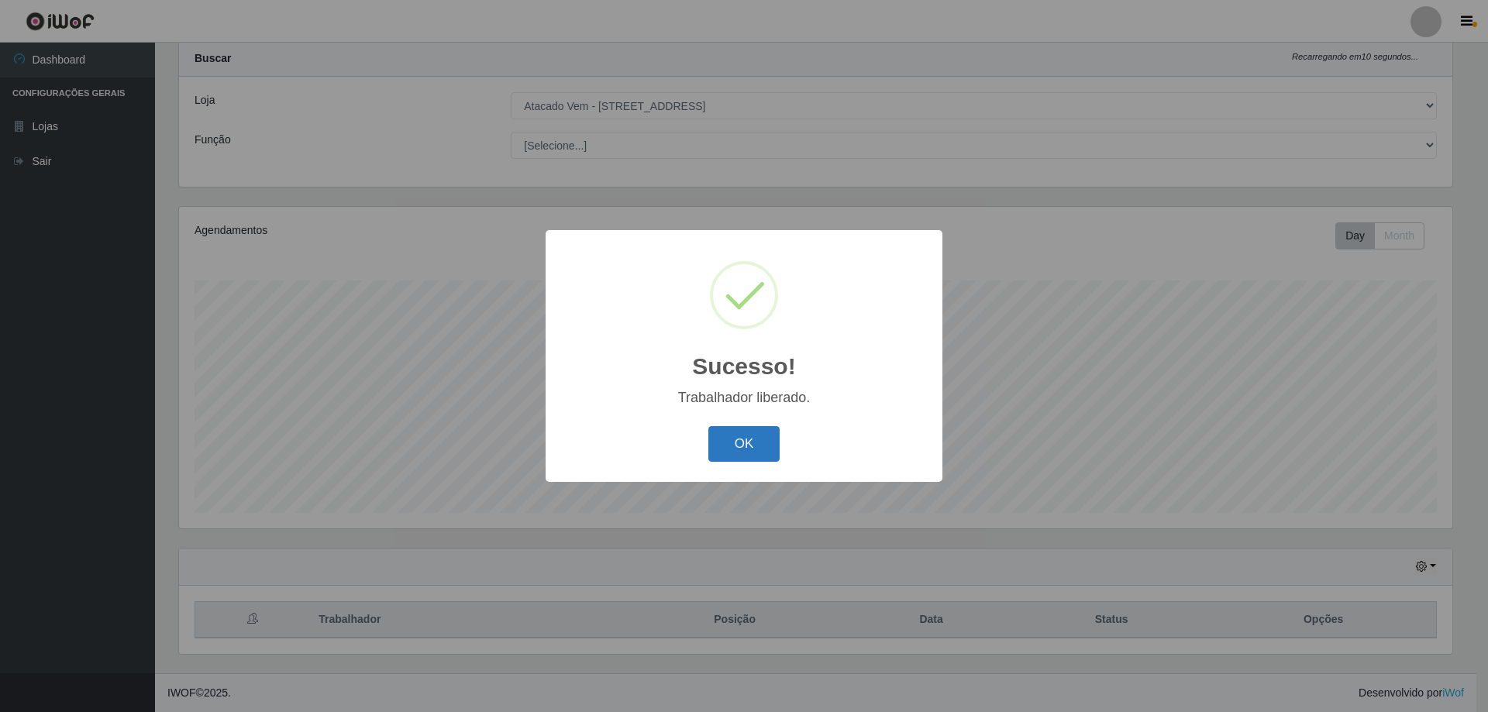
click at [746, 437] on button "OK" at bounding box center [744, 444] width 72 height 36
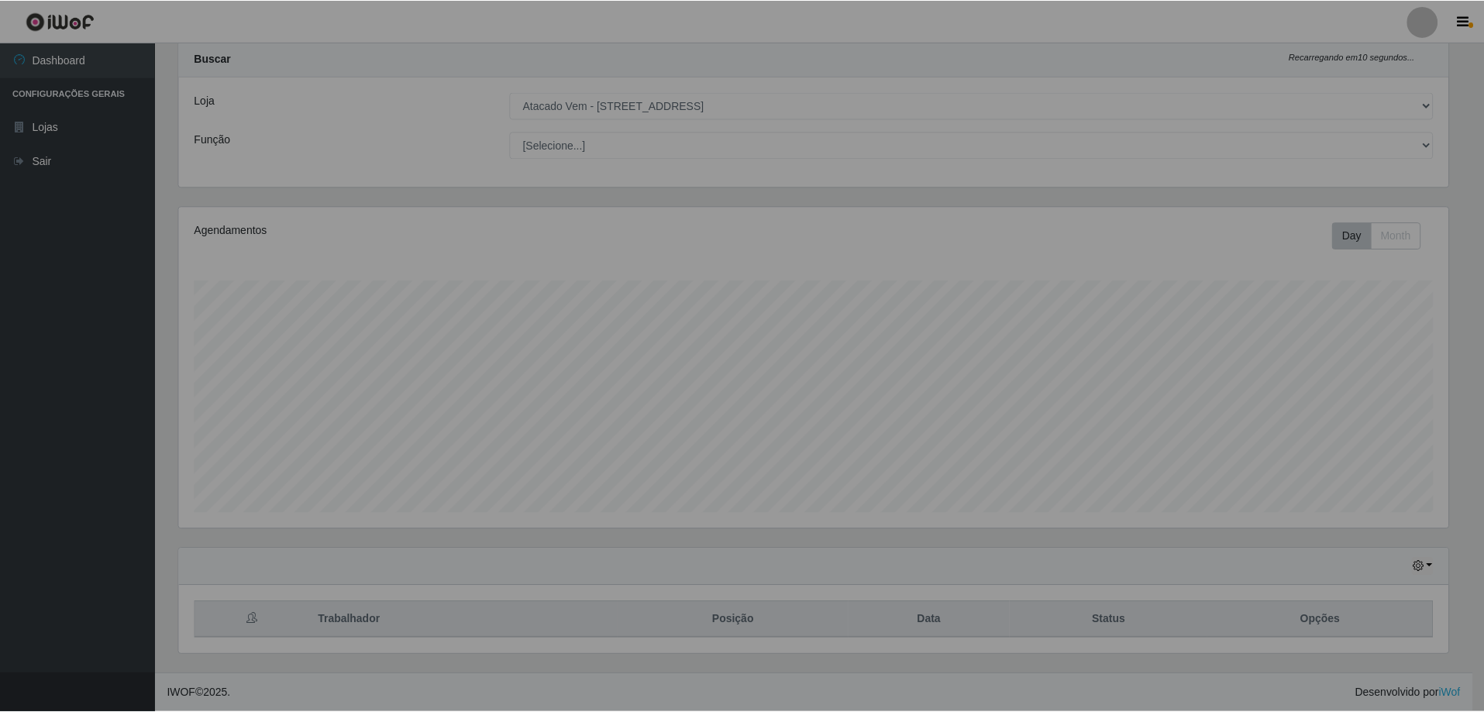
scroll to position [322, 1281]
